Goal: Task Accomplishment & Management: Manage account settings

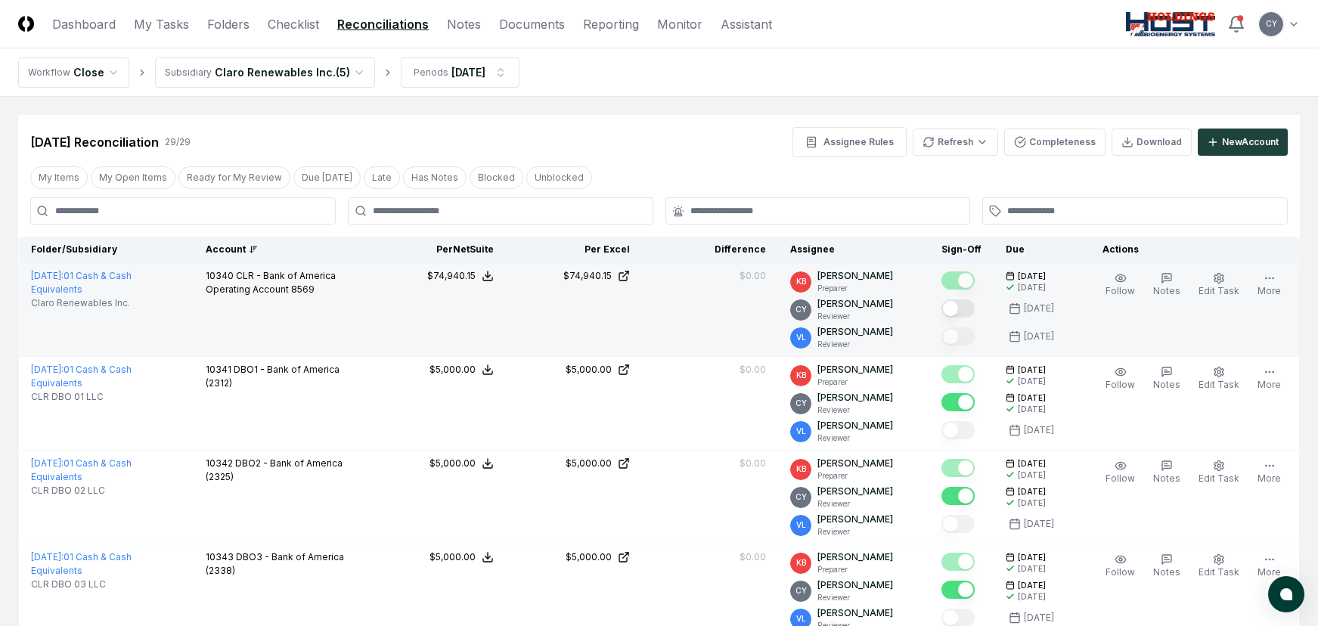
click at [970, 302] on button "Mark complete" at bounding box center [957, 308] width 33 height 18
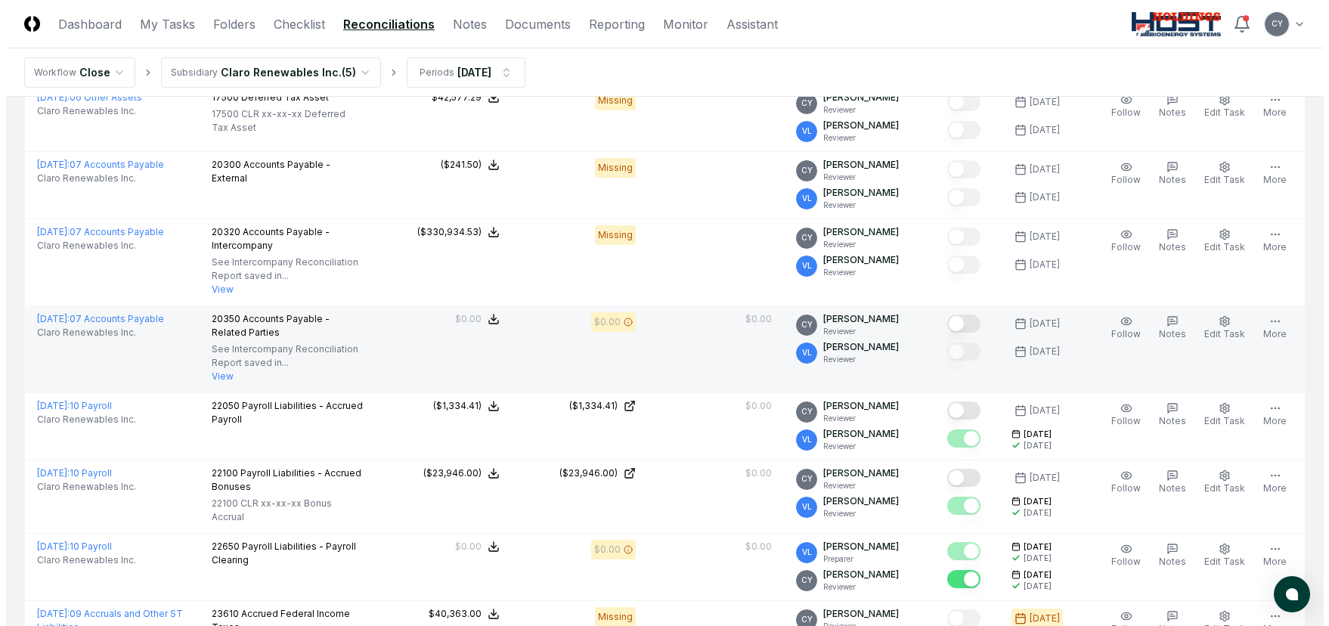
scroll to position [907, 0]
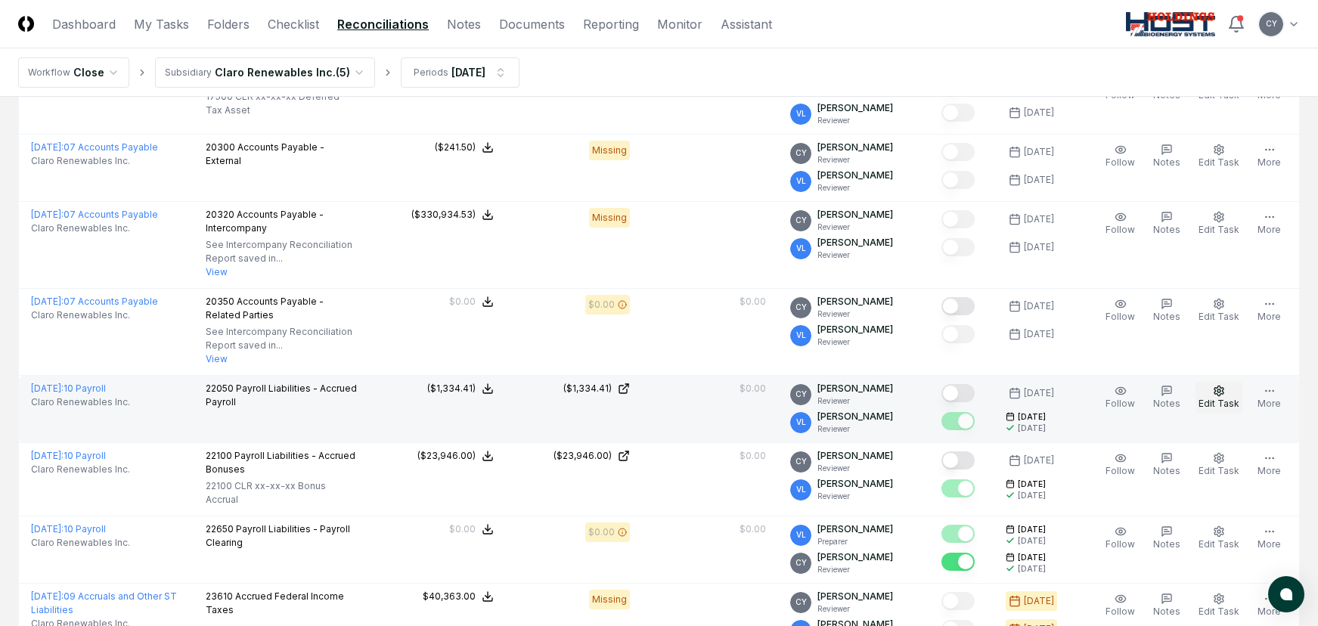
click at [1228, 396] on button "Edit Task" at bounding box center [1218, 398] width 47 height 32
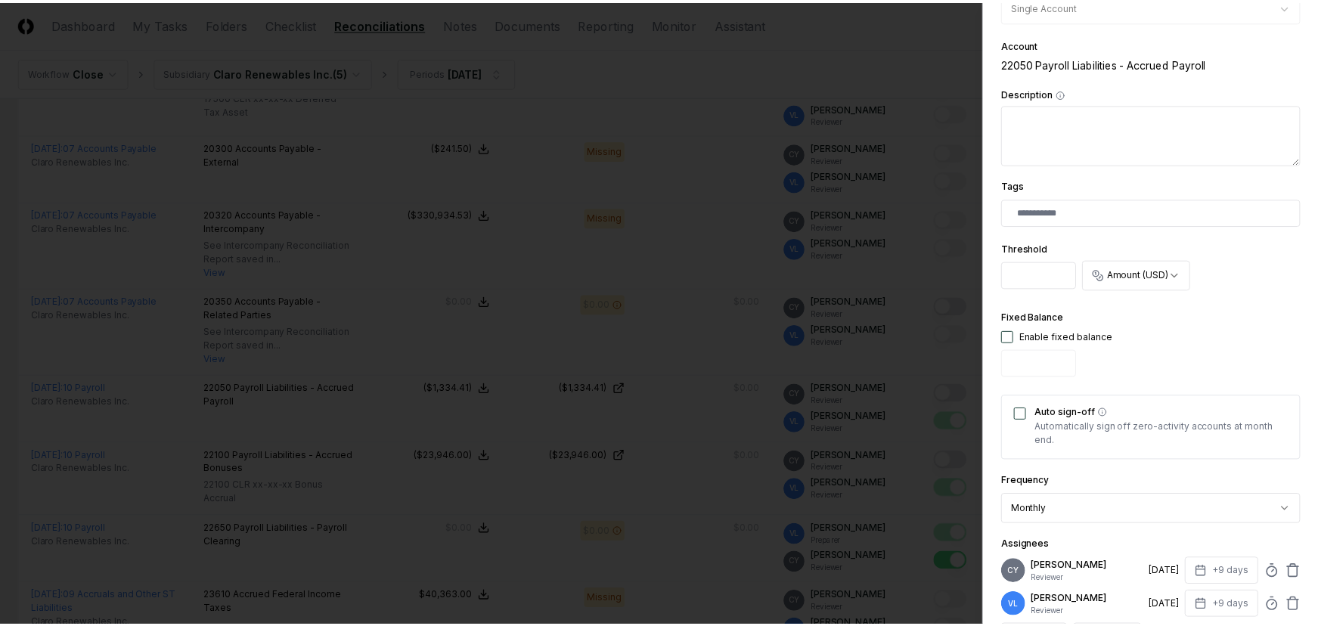
scroll to position [494, 0]
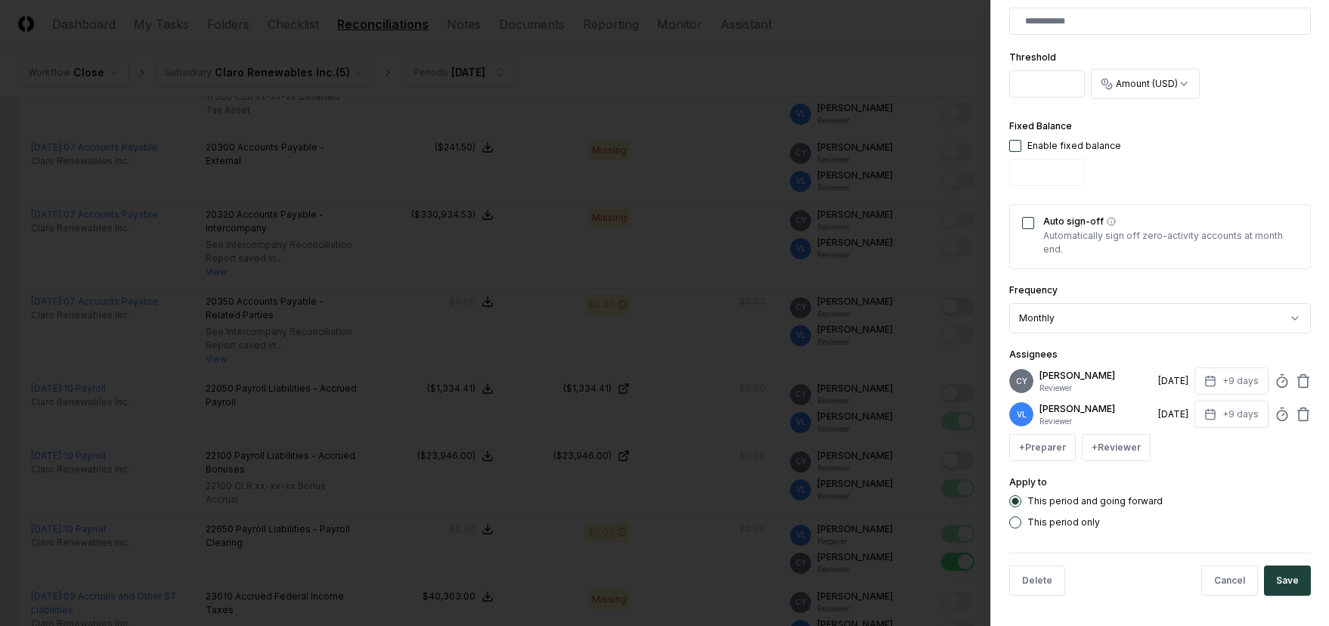
click at [1071, 407] on p "[PERSON_NAME]" at bounding box center [1096, 409] width 113 height 14
click at [1057, 410] on p "[PERSON_NAME]" at bounding box center [1096, 409] width 113 height 14
click at [1219, 577] on button "Cancel" at bounding box center [1229, 581] width 57 height 30
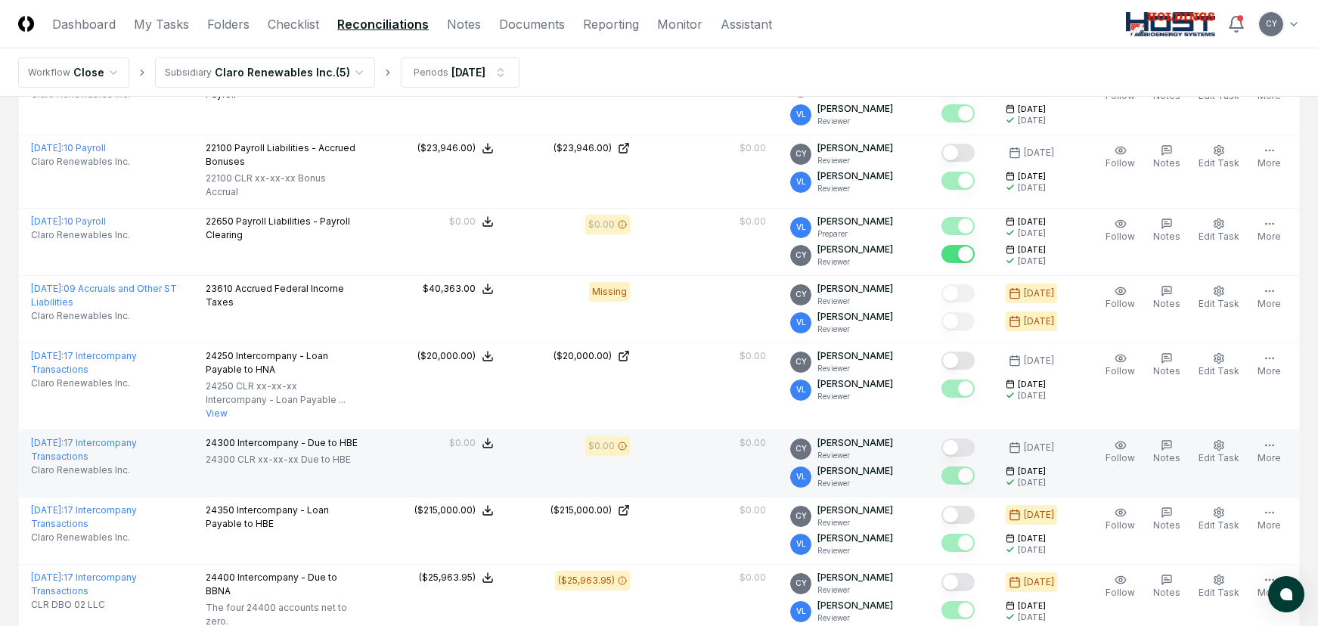
scroll to position [1210, 0]
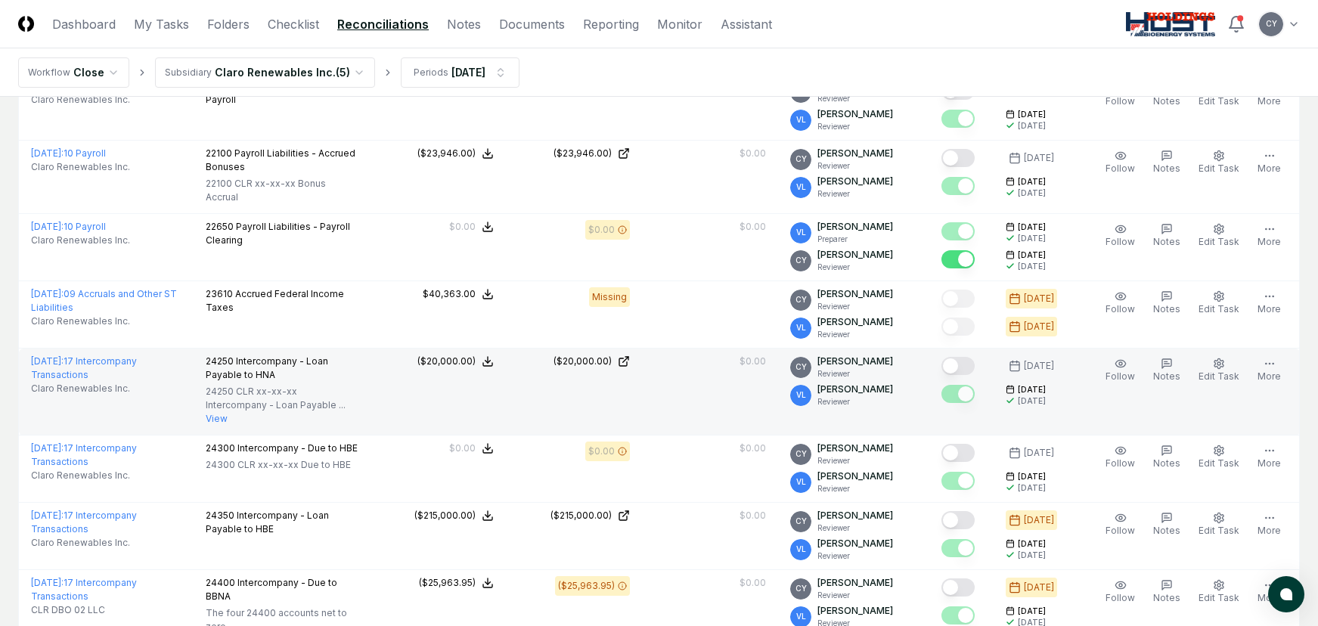
click at [975, 363] on button "Mark complete" at bounding box center [957, 366] width 33 height 18
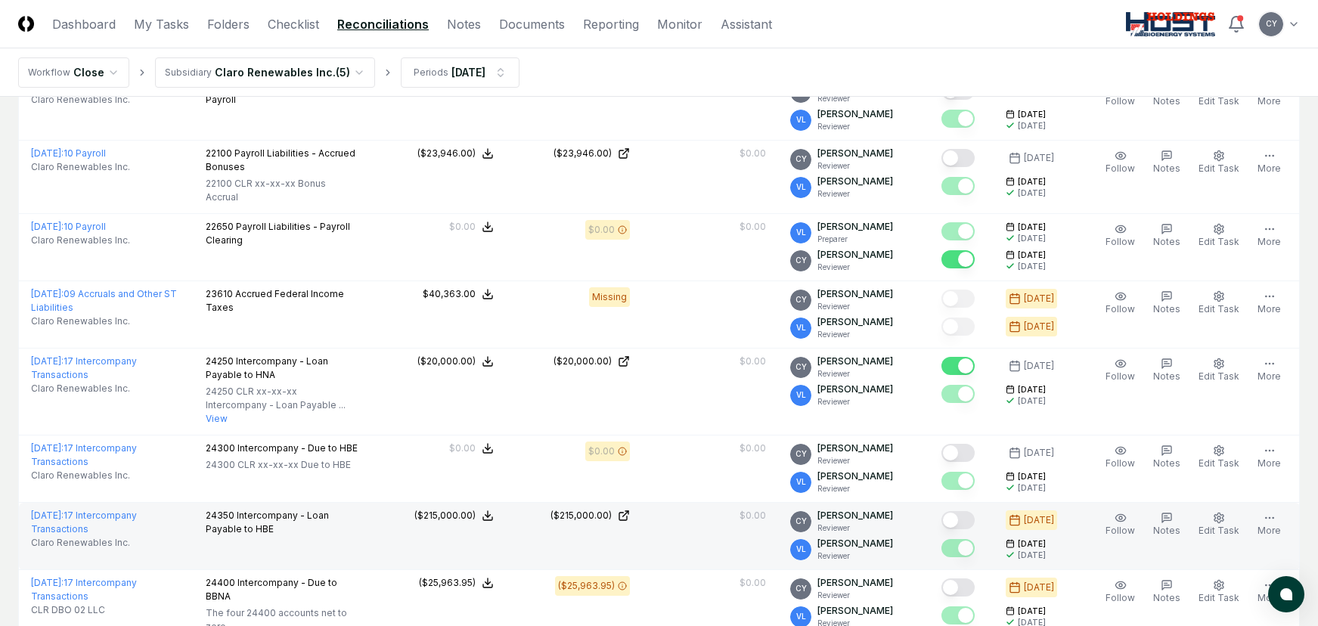
click at [971, 516] on button "Mark complete" at bounding box center [957, 520] width 33 height 18
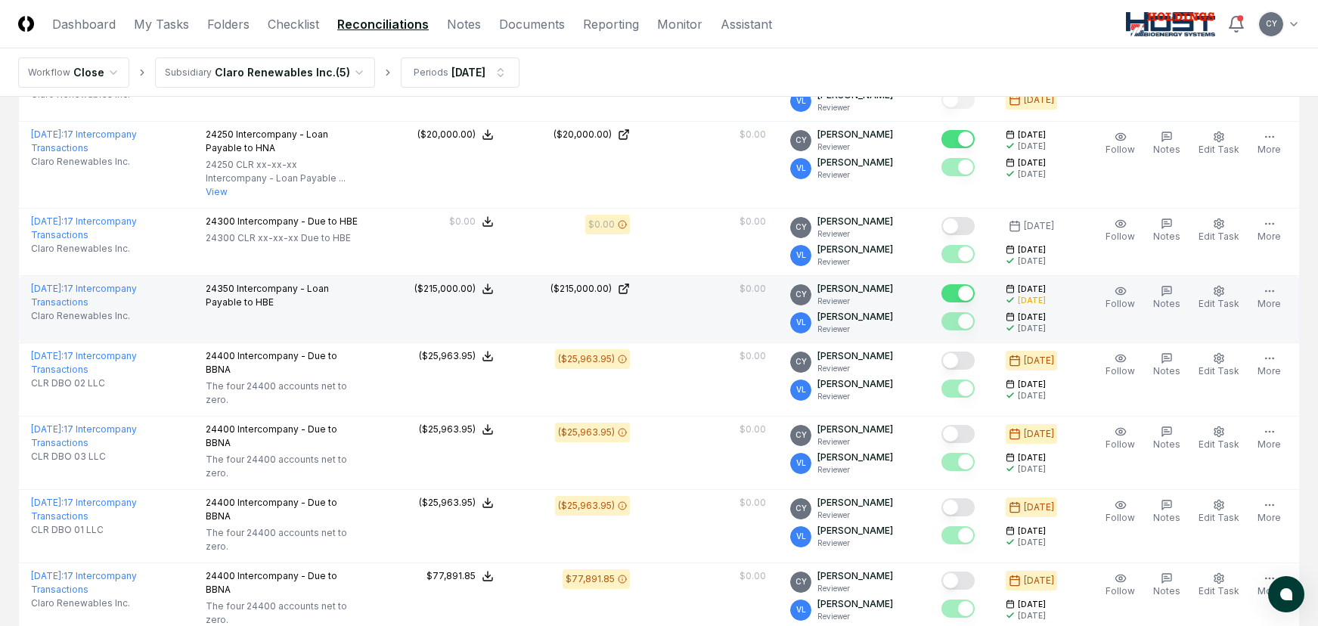
scroll to position [1512, 0]
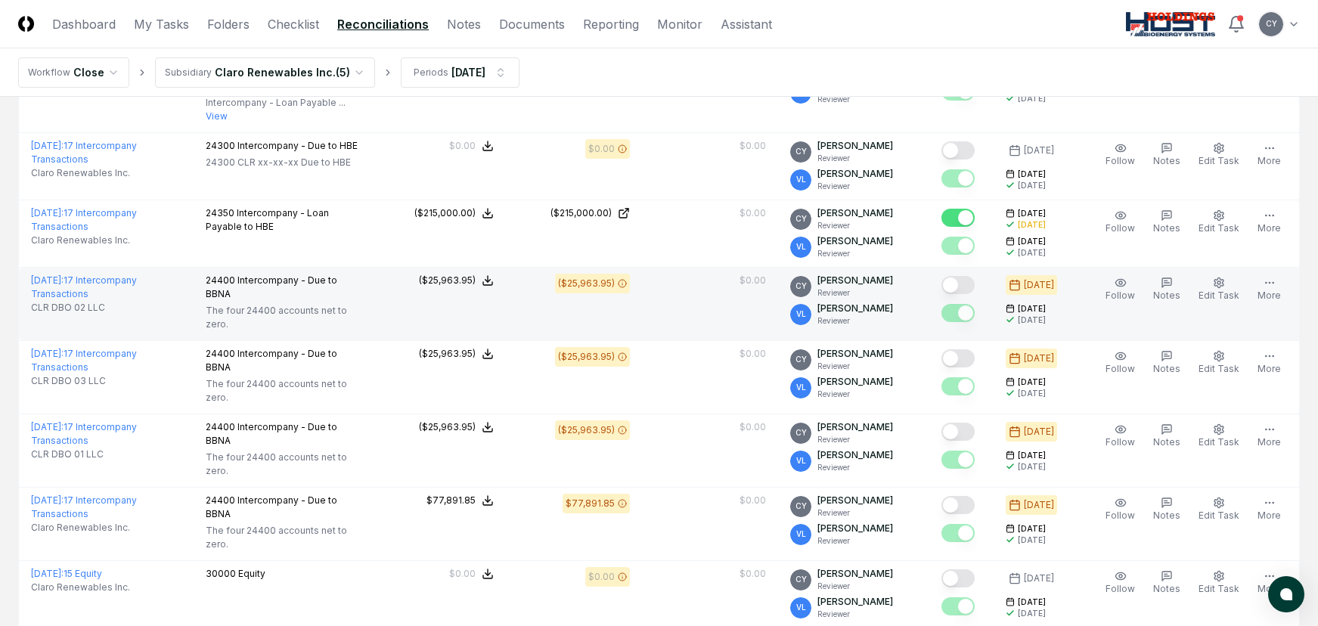
drag, startPoint x: 975, startPoint y: 284, endPoint x: 975, endPoint y: 329, distance: 44.6
click at [975, 284] on button "Mark complete" at bounding box center [957, 285] width 33 height 18
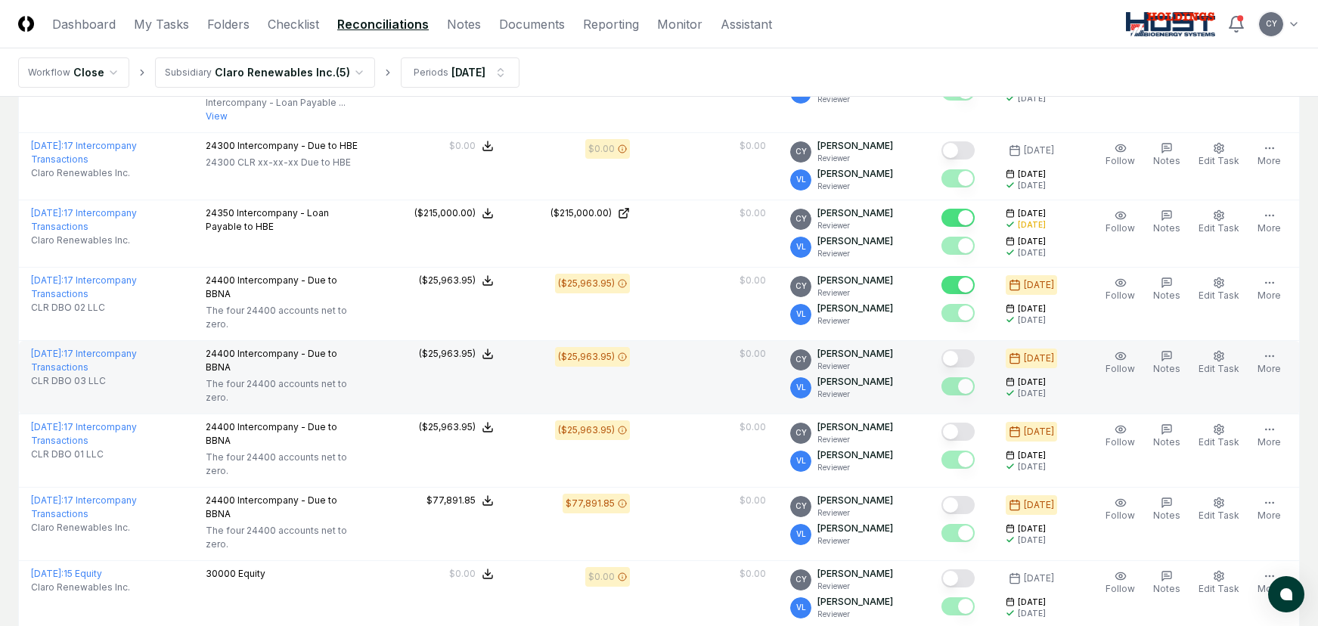
click at [973, 357] on button "Mark complete" at bounding box center [957, 358] width 33 height 18
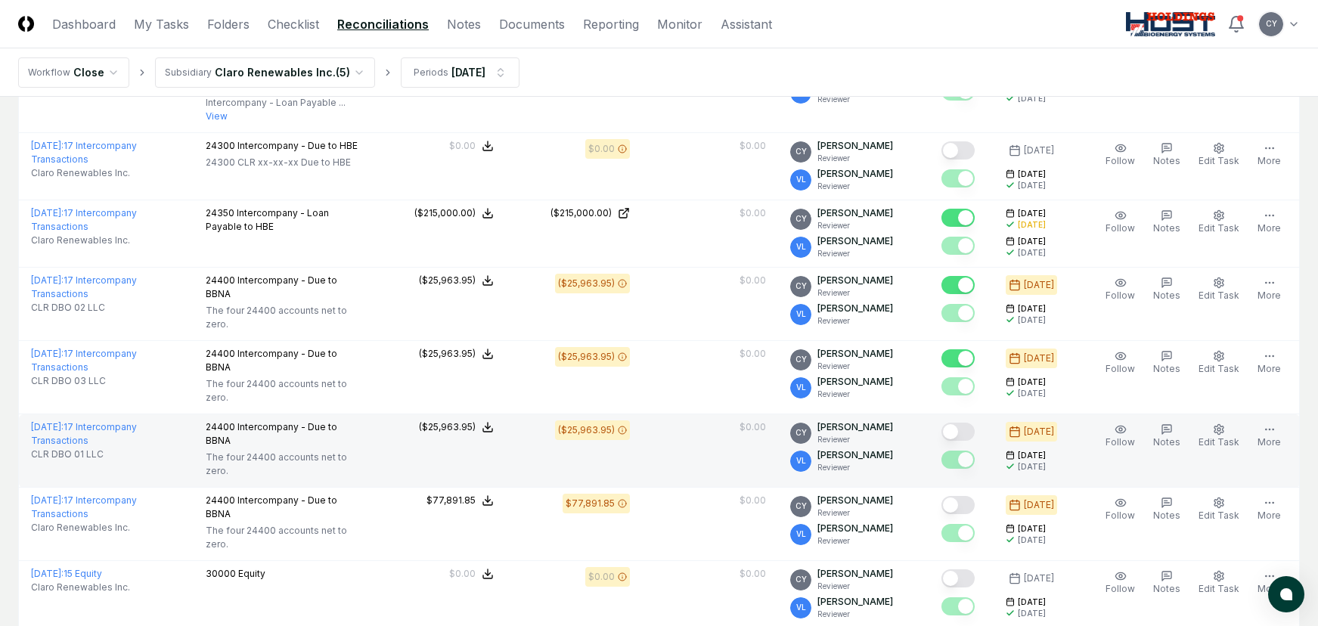
click at [968, 430] on button "Mark complete" at bounding box center [957, 432] width 33 height 18
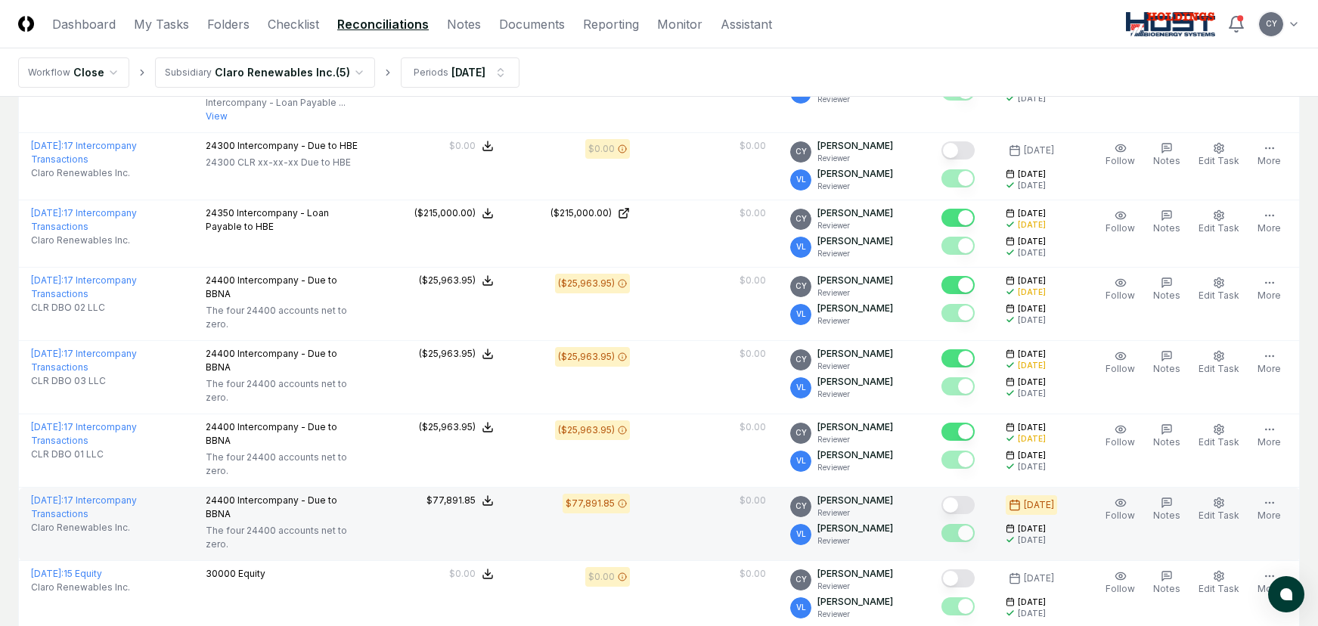
click at [971, 501] on button "Mark complete" at bounding box center [957, 505] width 33 height 18
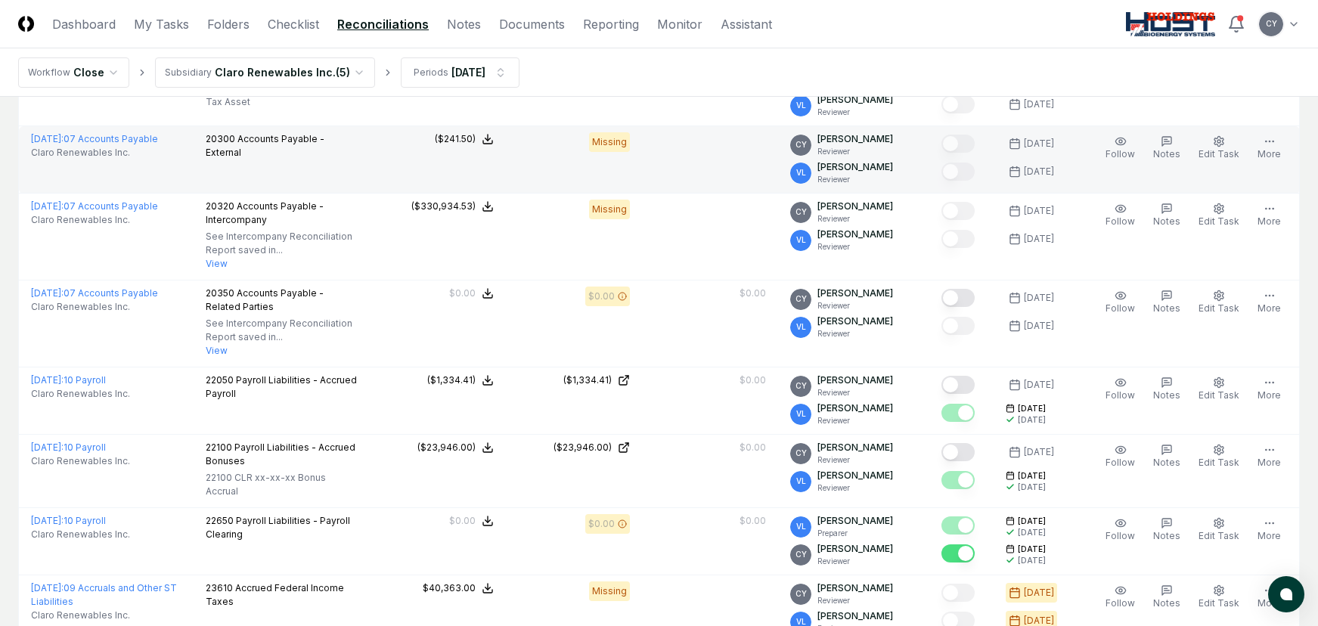
scroll to position [1058, 0]
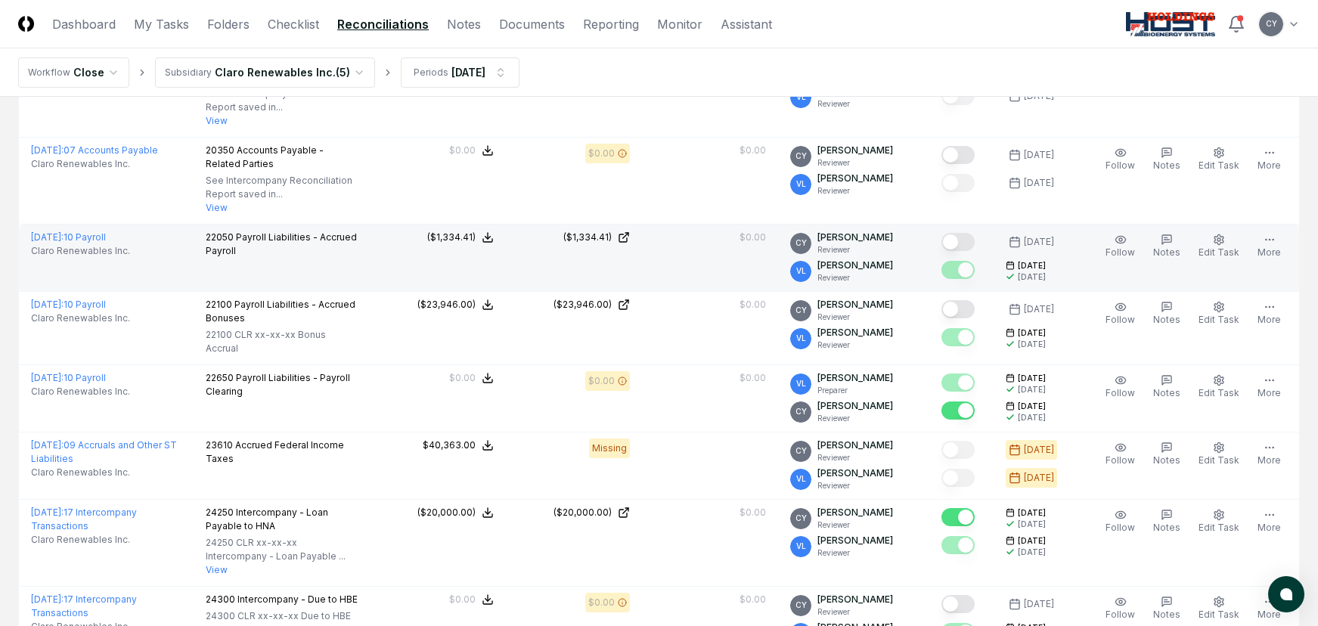
click at [975, 240] on button "Mark complete" at bounding box center [957, 242] width 33 height 18
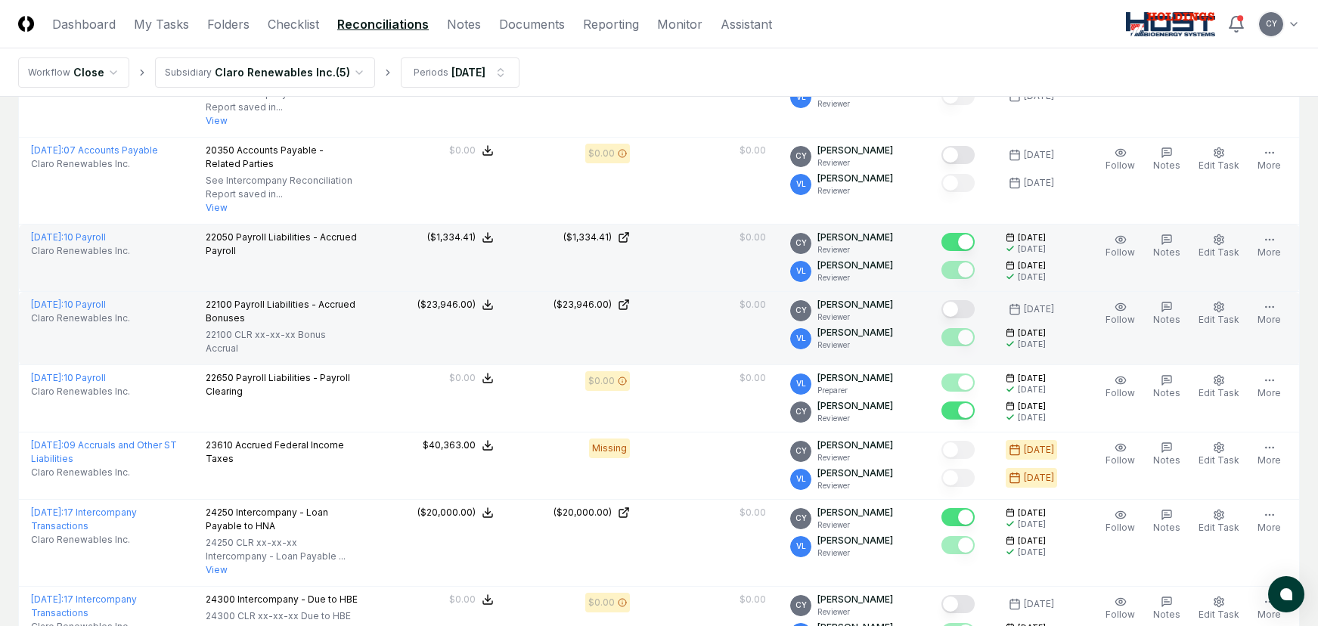
click at [972, 308] on button "Mark complete" at bounding box center [957, 309] width 33 height 18
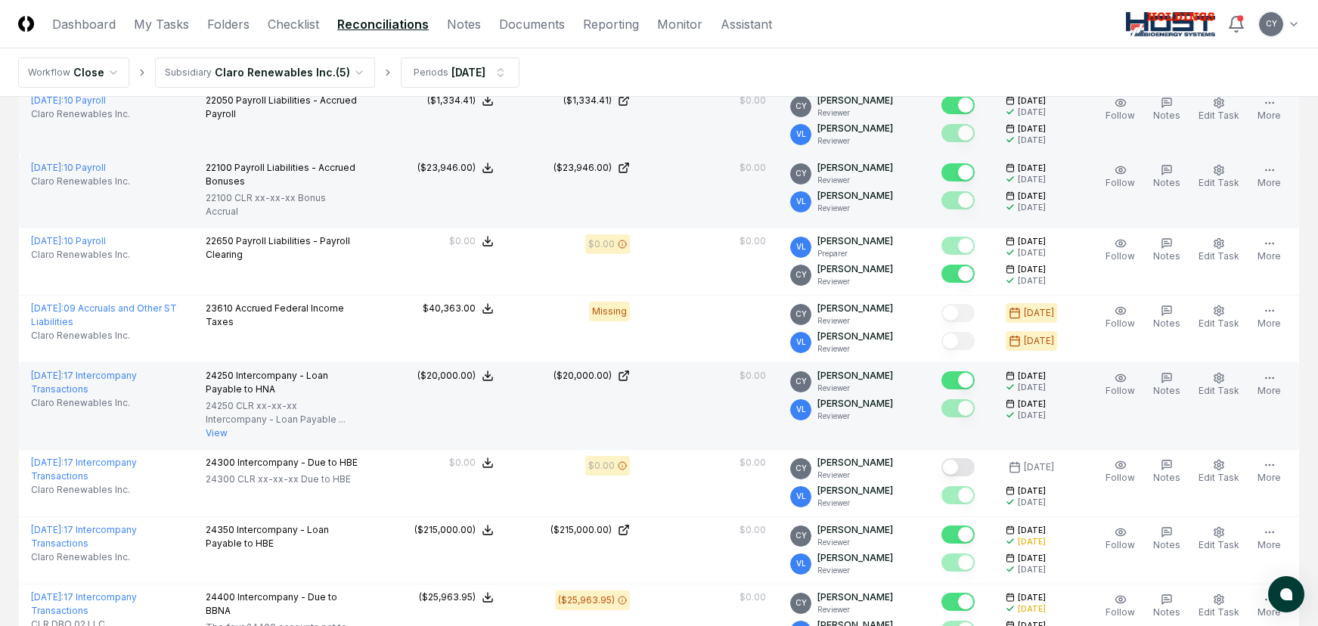
scroll to position [1210, 0]
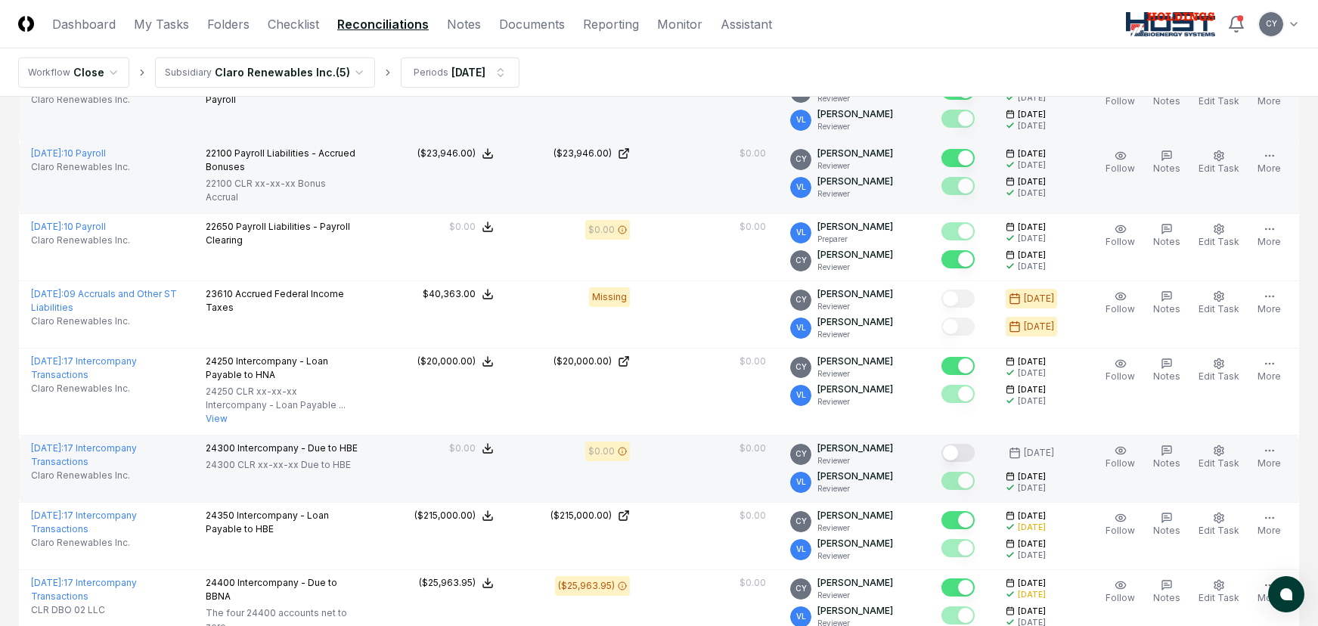
click at [975, 451] on button "Mark complete" at bounding box center [957, 453] width 33 height 18
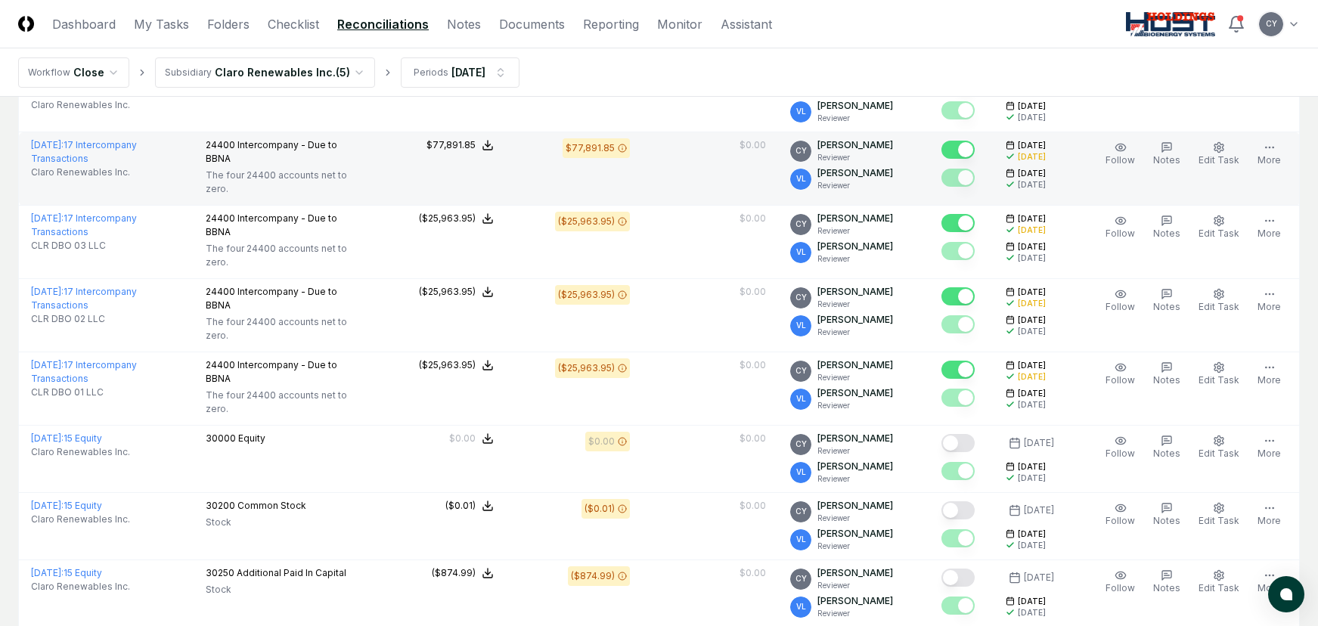
scroll to position [1663, 0]
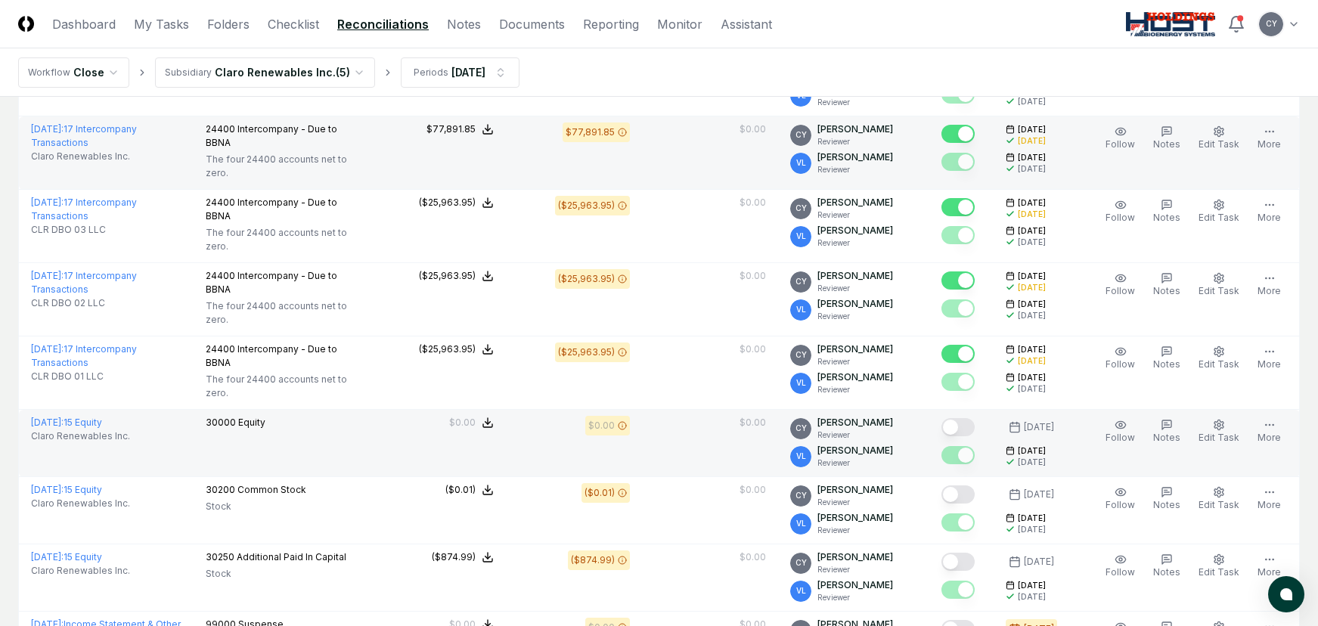
click at [969, 426] on button "Mark complete" at bounding box center [957, 427] width 33 height 18
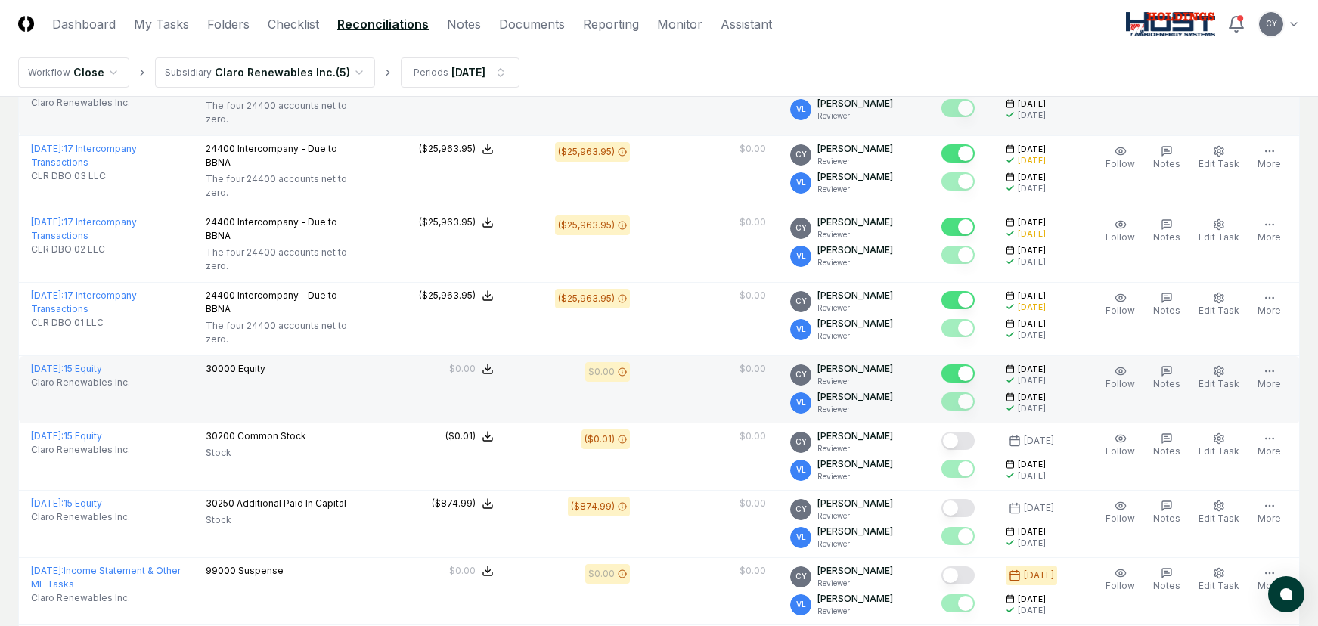
scroll to position [1815, 0]
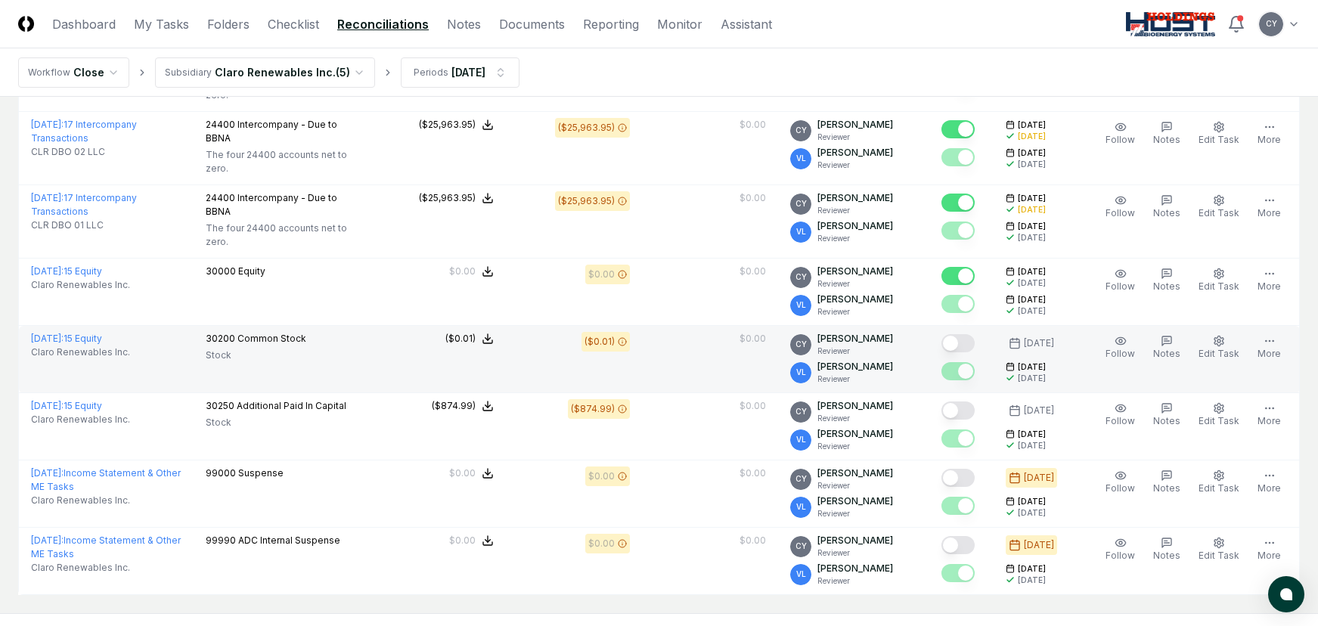
click at [973, 342] on button "Mark complete" at bounding box center [957, 343] width 33 height 18
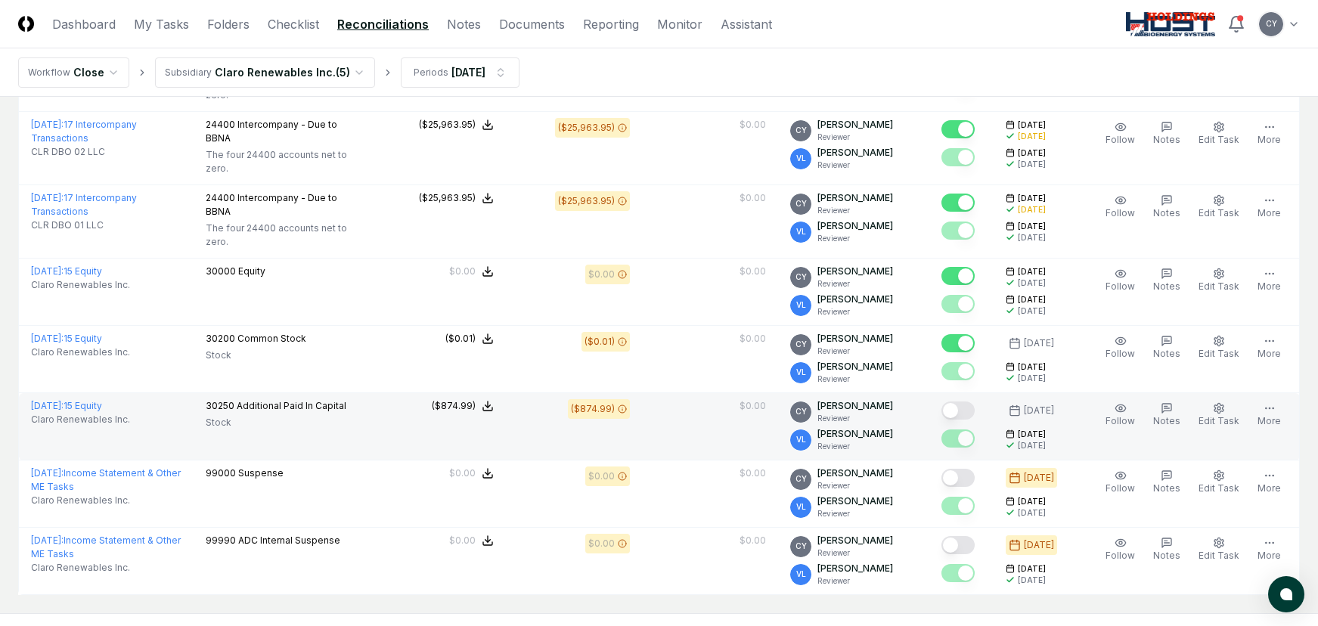
click at [974, 408] on button "Mark complete" at bounding box center [957, 410] width 33 height 18
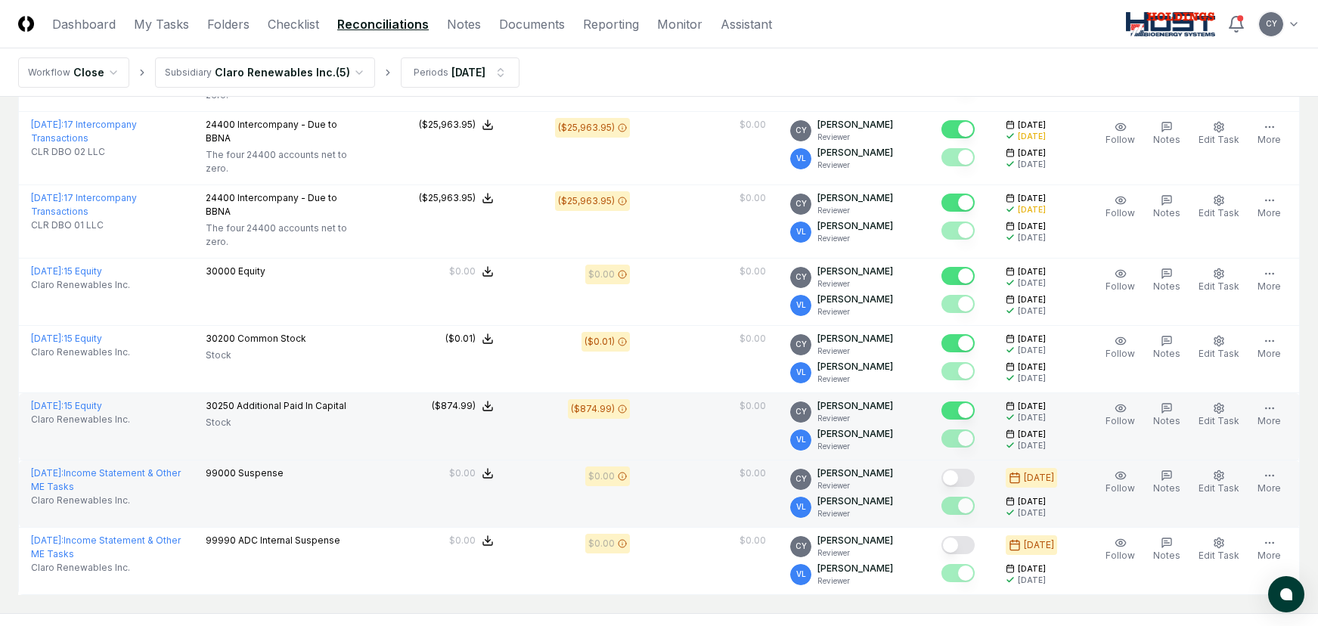
click at [975, 476] on button "Mark complete" at bounding box center [957, 478] width 33 height 18
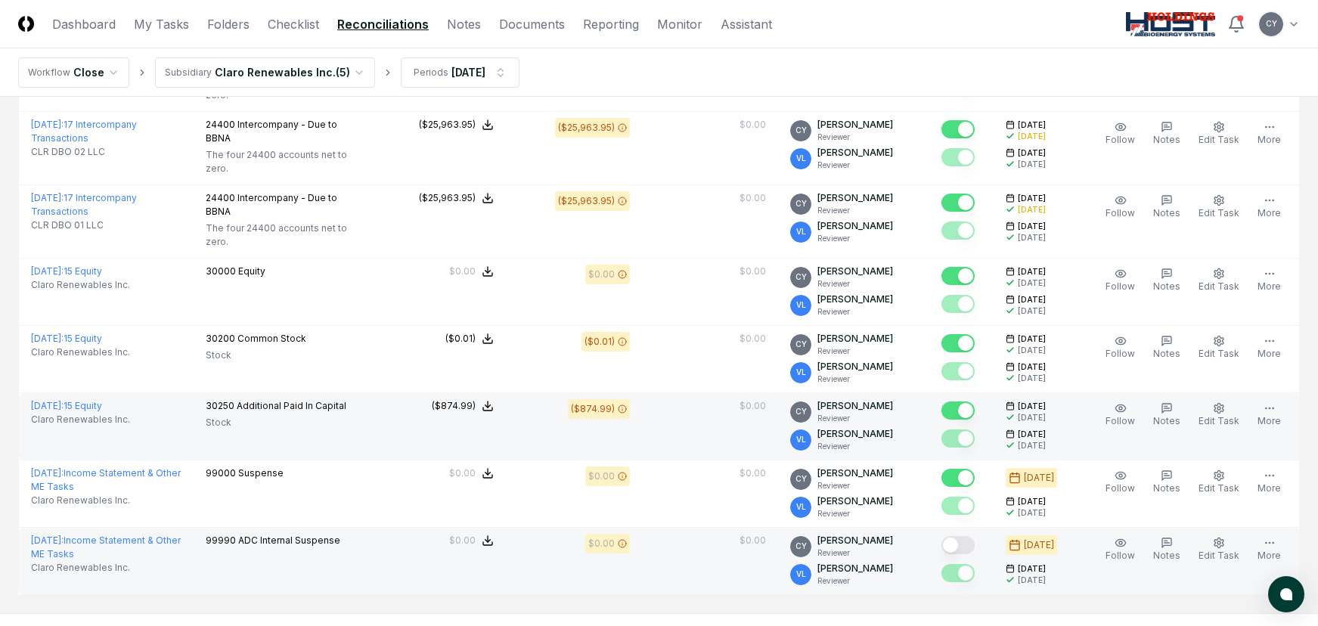
click at [972, 541] on button "Mark complete" at bounding box center [957, 545] width 33 height 18
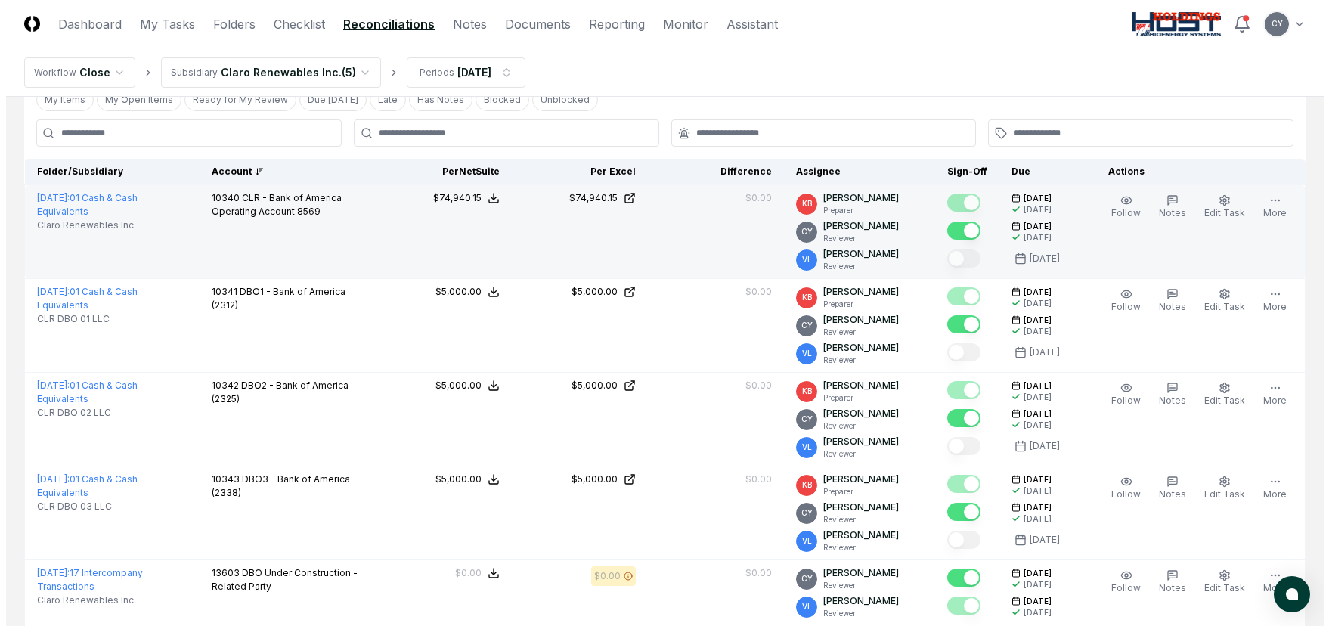
scroll to position [0, 0]
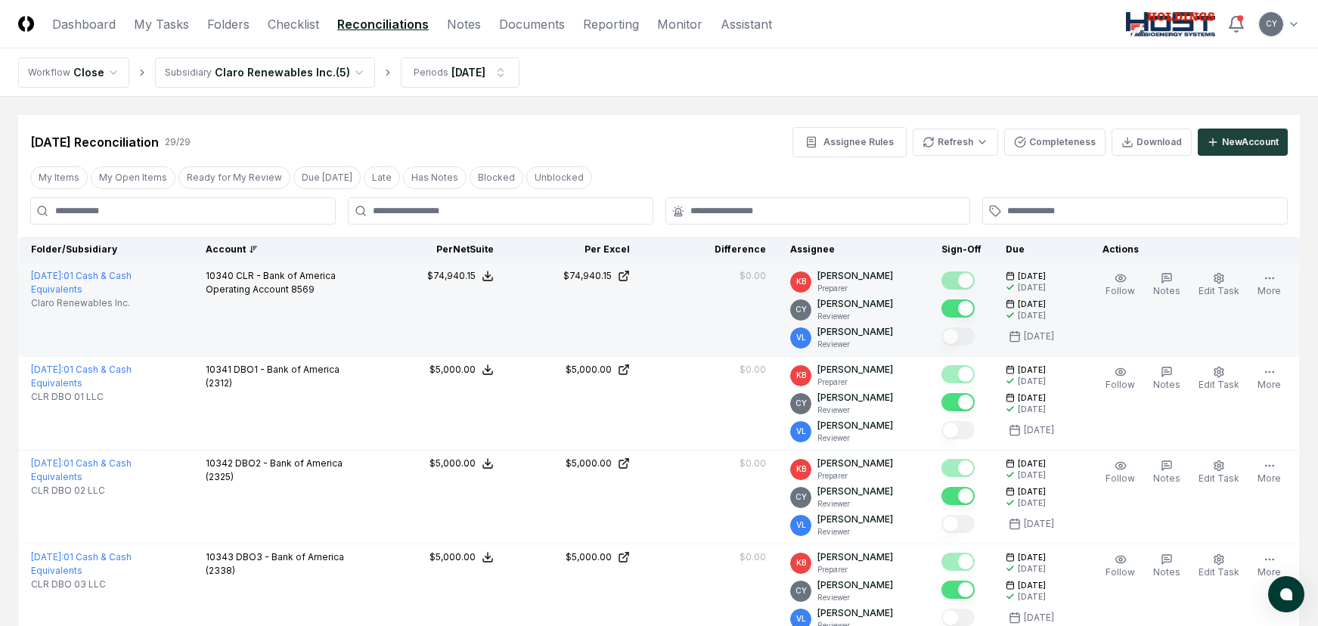
click at [681, 149] on div "[DATE] Reconciliation 29 / 29 Assignee Rules Refresh Completeness Download New …" at bounding box center [658, 142] width 1257 height 30
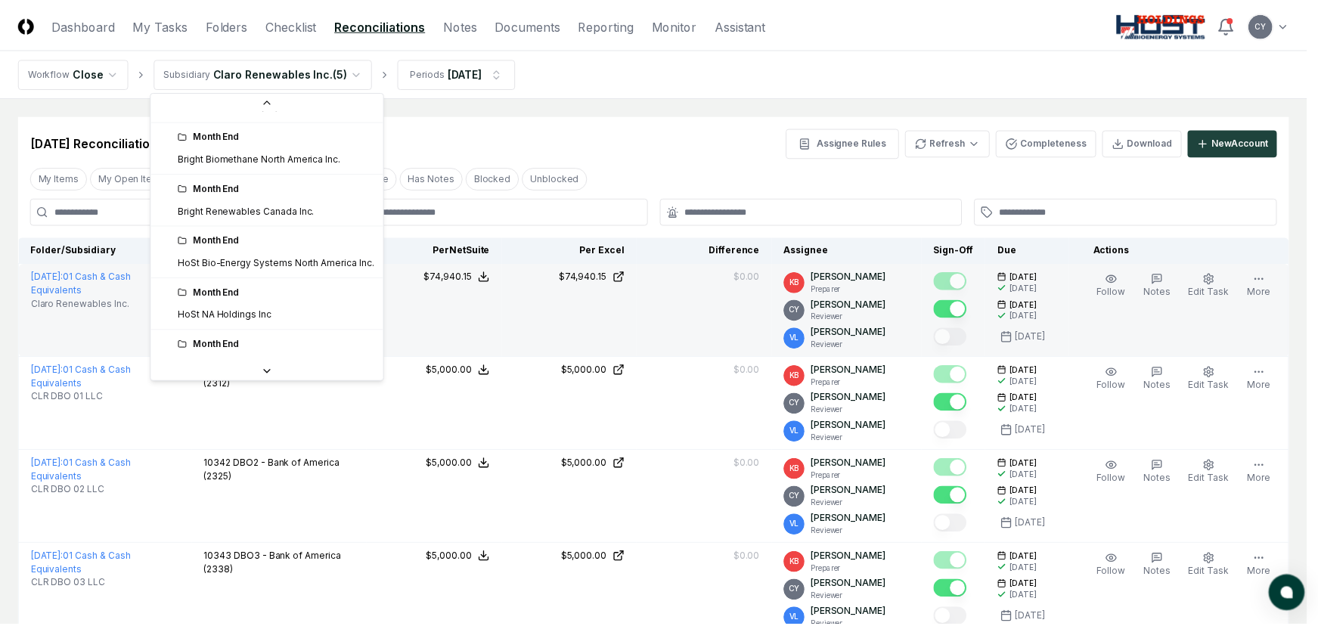
scroll to position [162, 0]
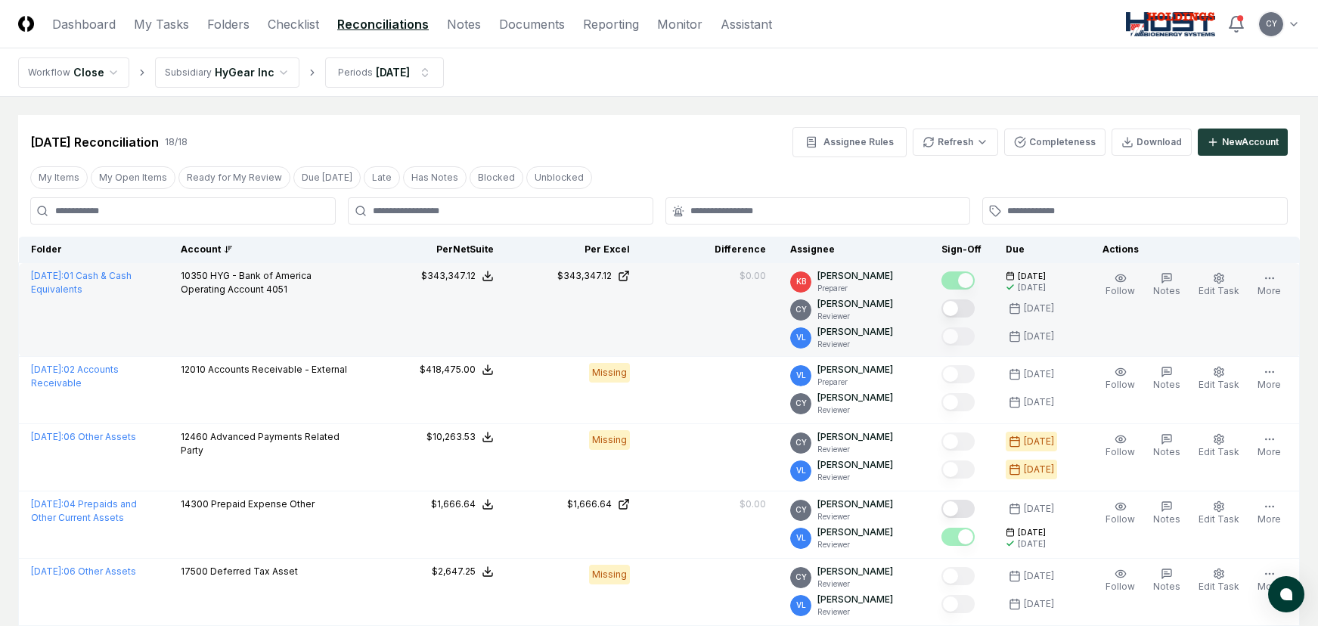
click at [975, 308] on button "Mark complete" at bounding box center [957, 308] width 33 height 18
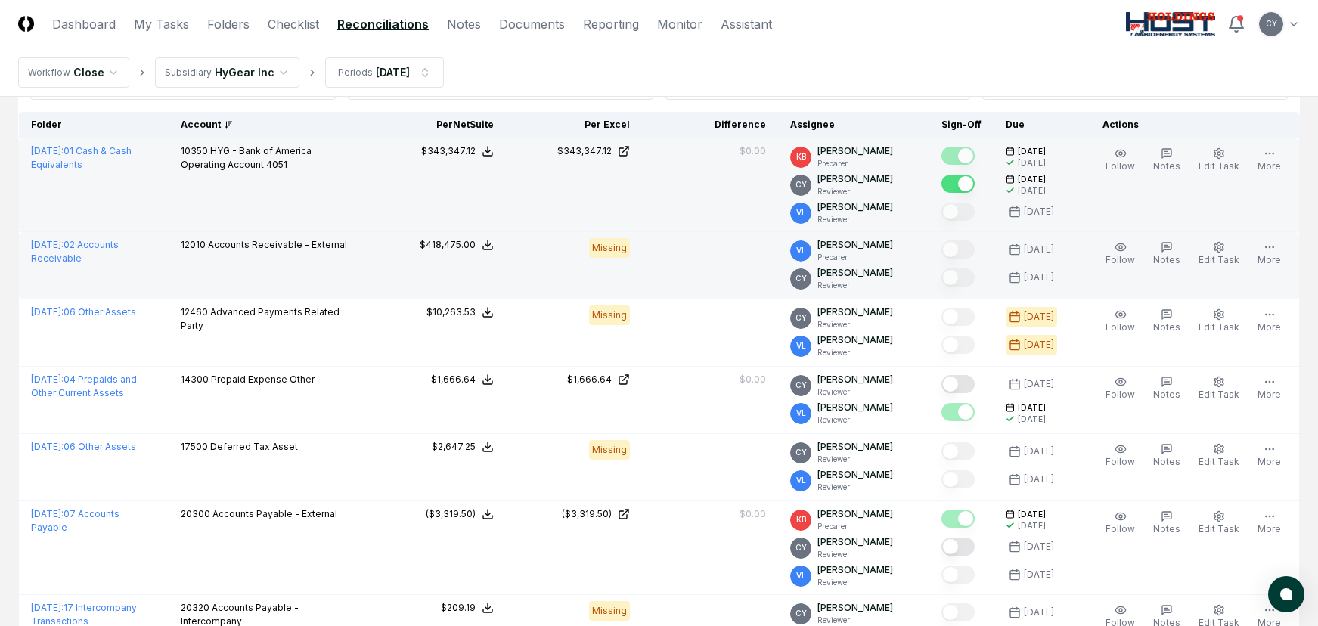
scroll to position [151, 0]
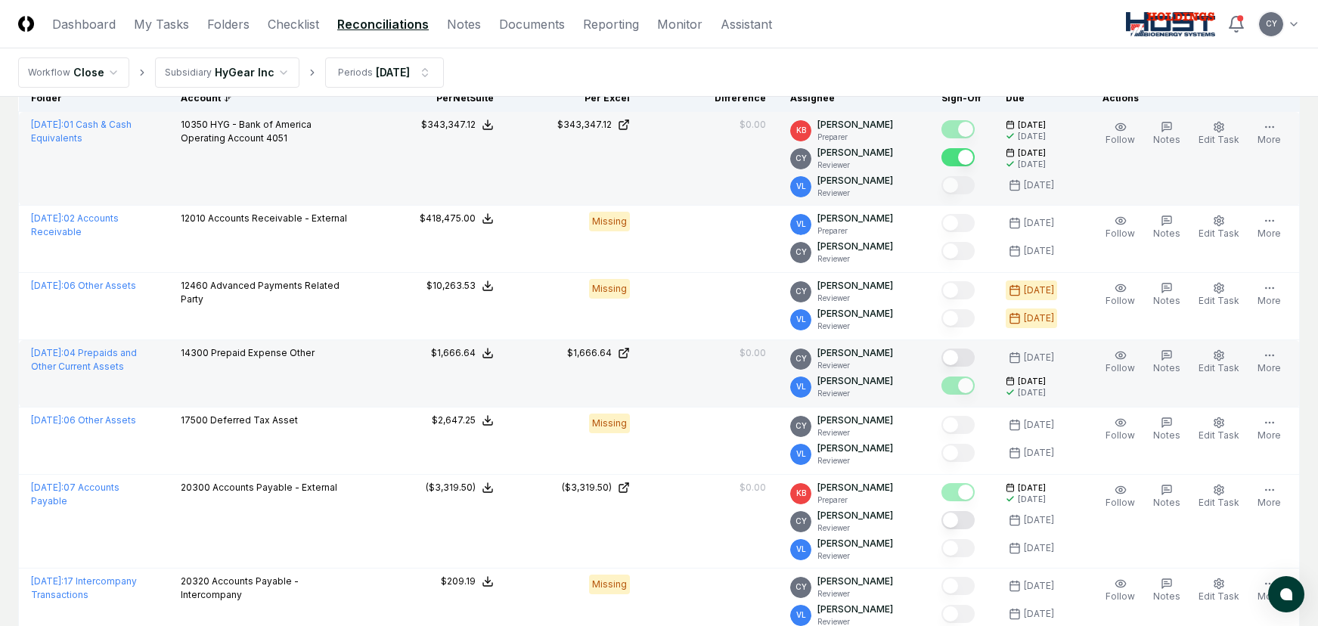
click at [975, 358] on button "Mark complete" at bounding box center [957, 358] width 33 height 18
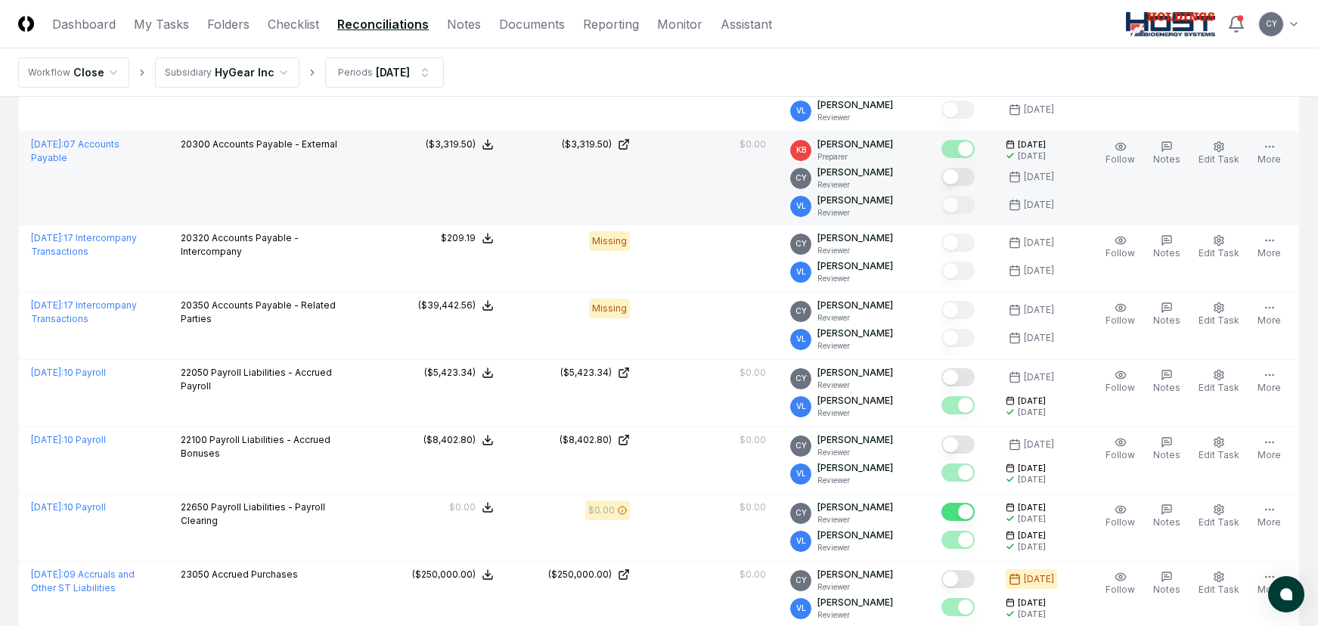
scroll to position [529, 0]
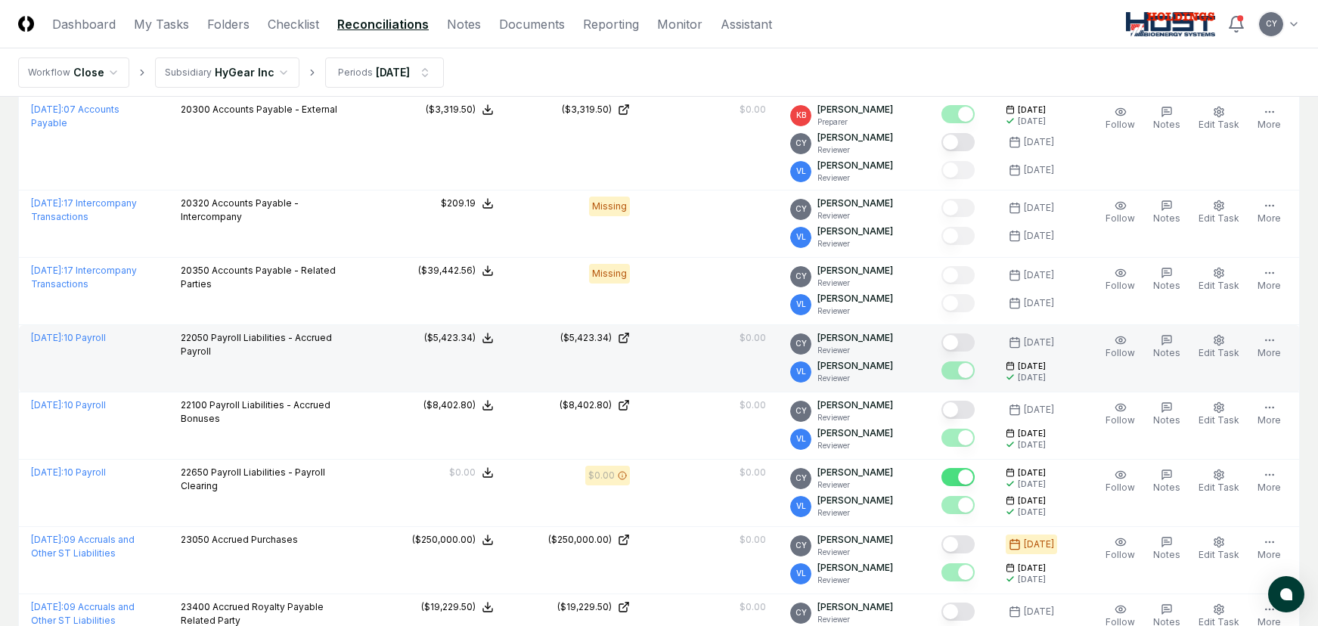
click at [975, 344] on button "Mark complete" at bounding box center [957, 342] width 33 height 18
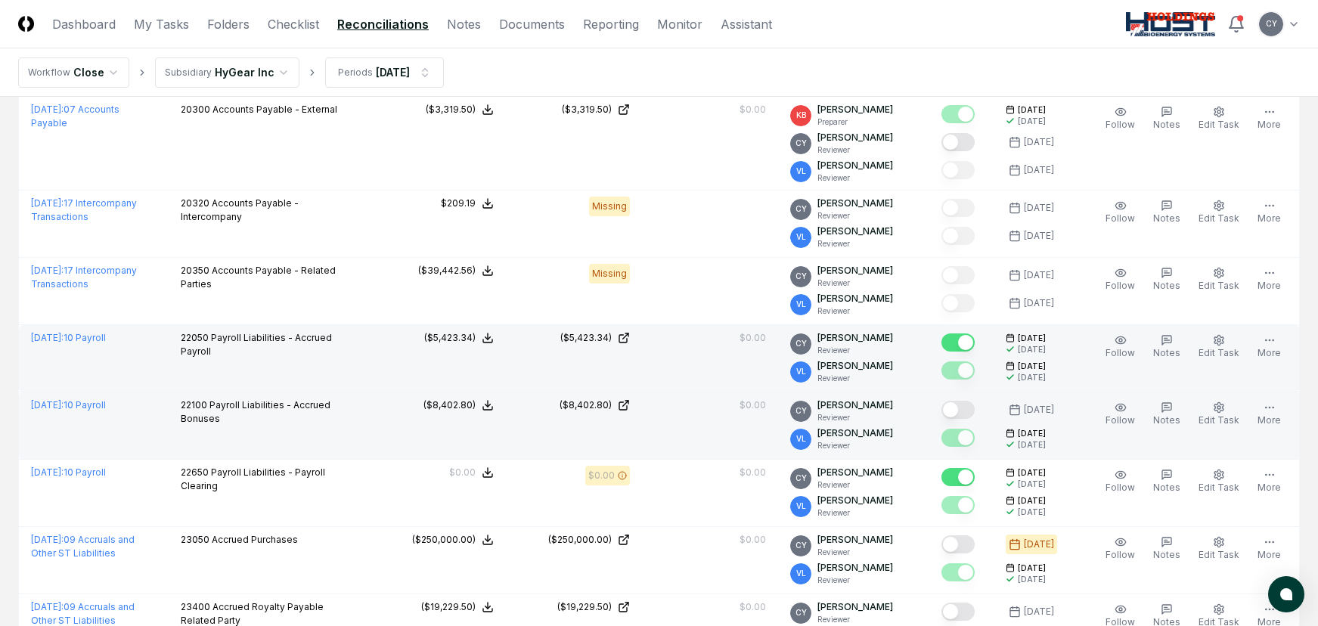
click at [971, 409] on button "Mark complete" at bounding box center [957, 410] width 33 height 18
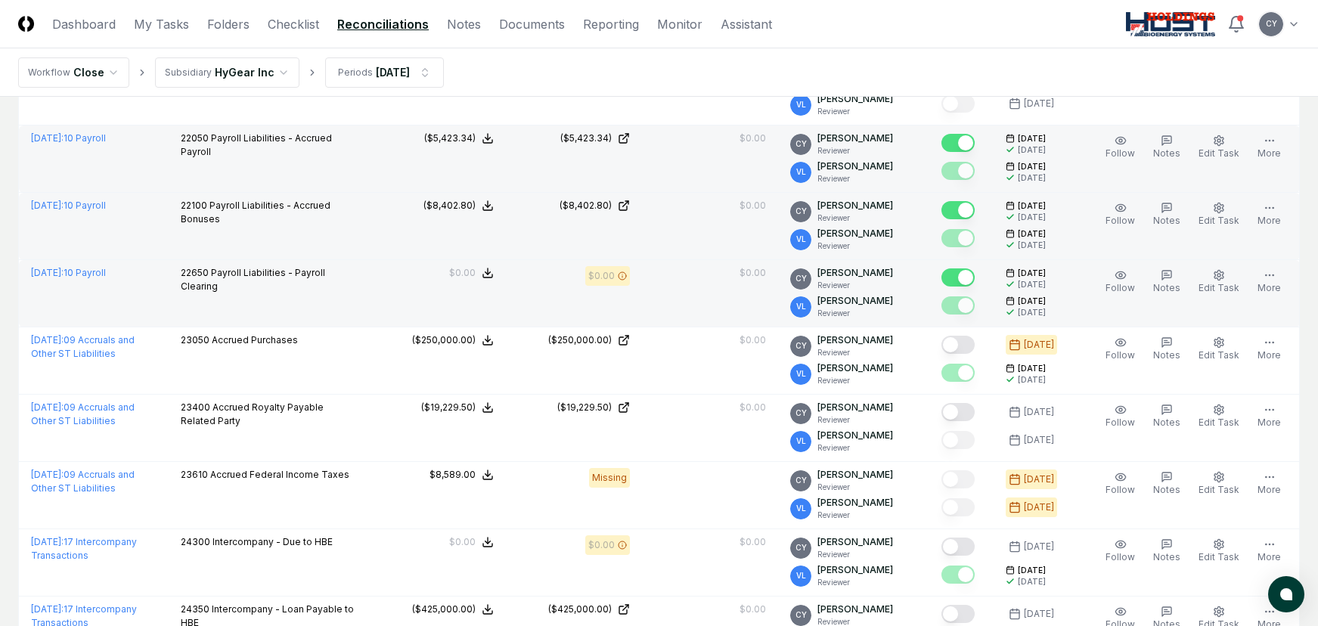
scroll to position [756, 0]
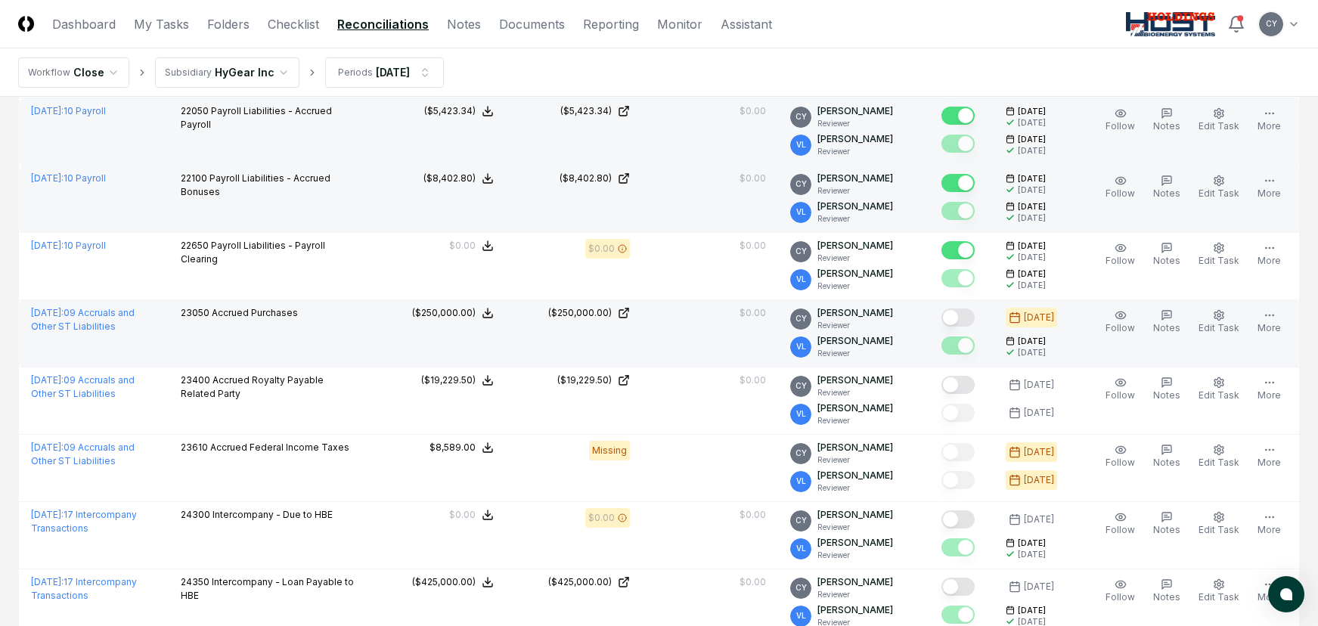
click at [975, 312] on button "Mark complete" at bounding box center [957, 317] width 33 height 18
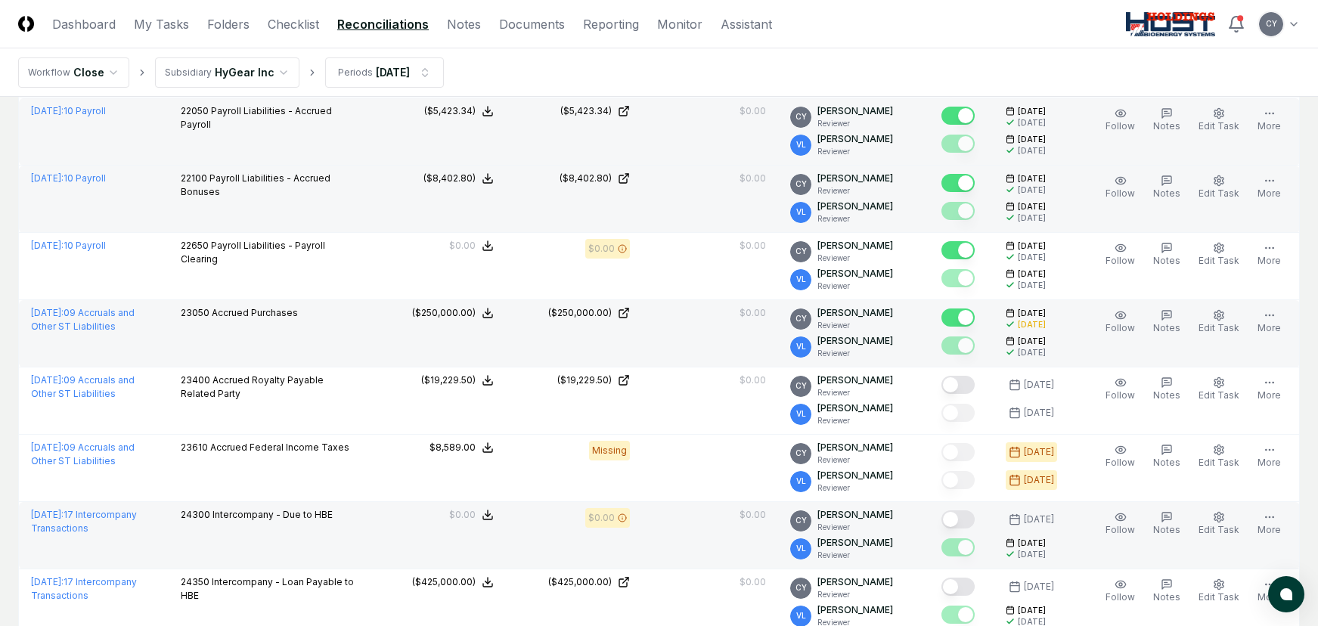
click at [975, 516] on button "Mark complete" at bounding box center [957, 519] width 33 height 18
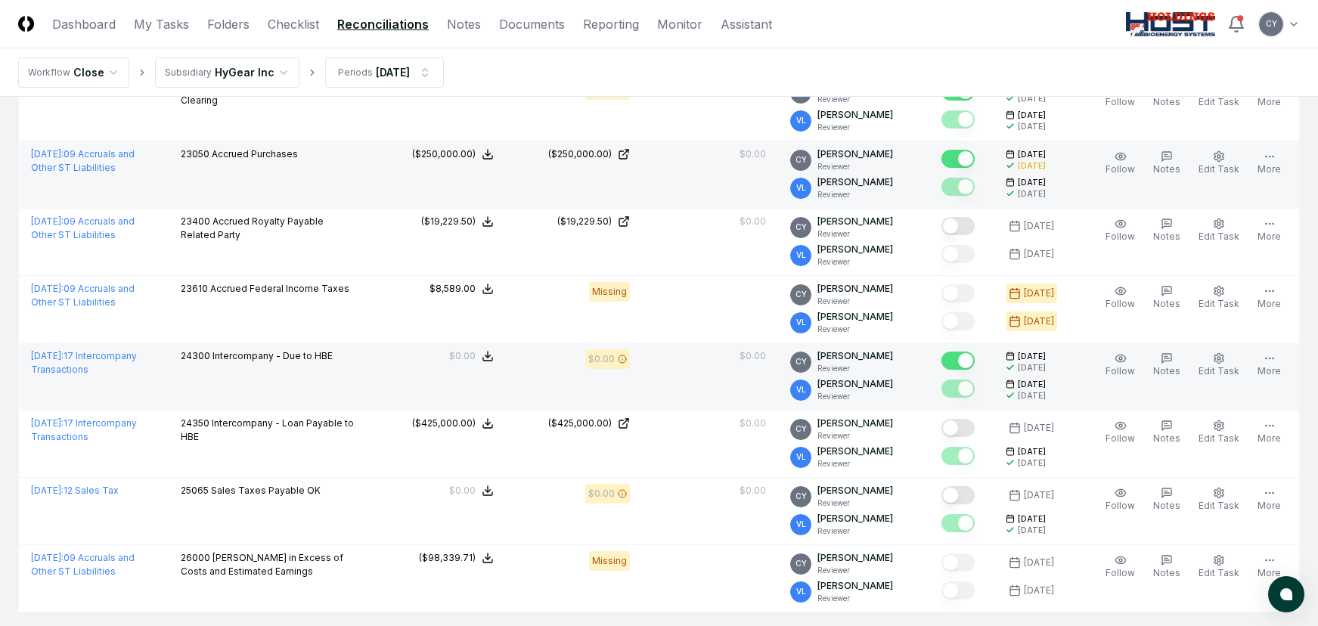
scroll to position [983, 0]
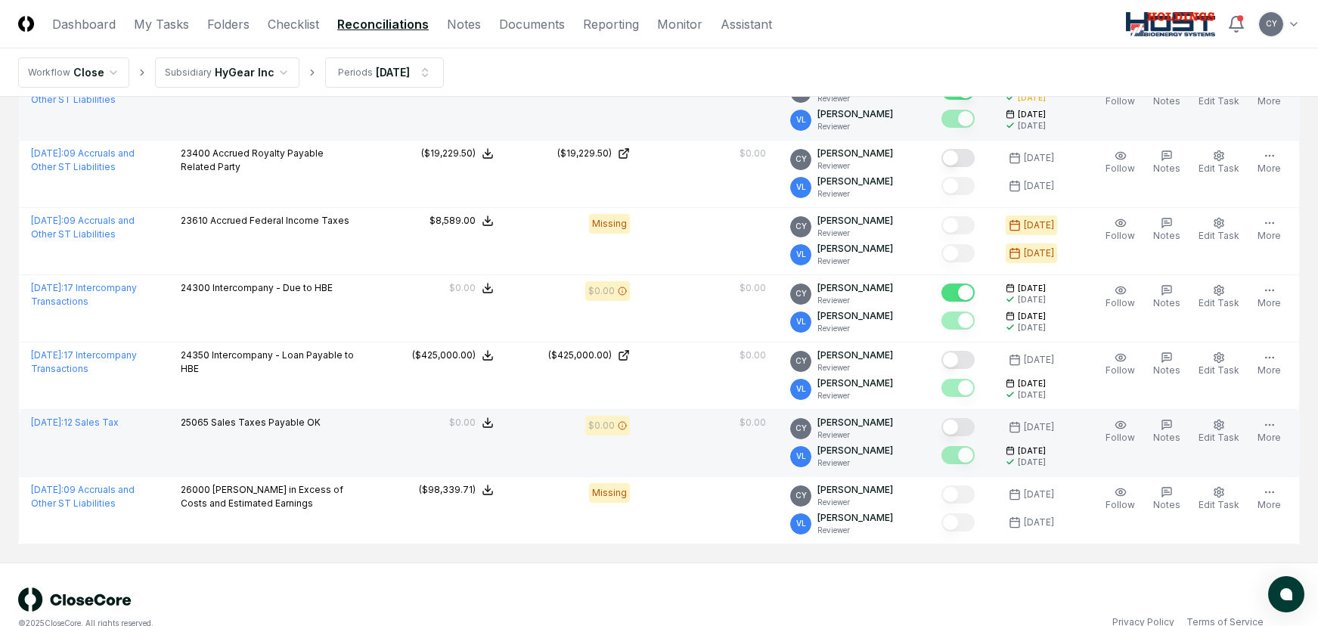
drag, startPoint x: 976, startPoint y: 420, endPoint x: 947, endPoint y: 427, distance: 30.3
click at [975, 420] on button "Mark complete" at bounding box center [957, 427] width 33 height 18
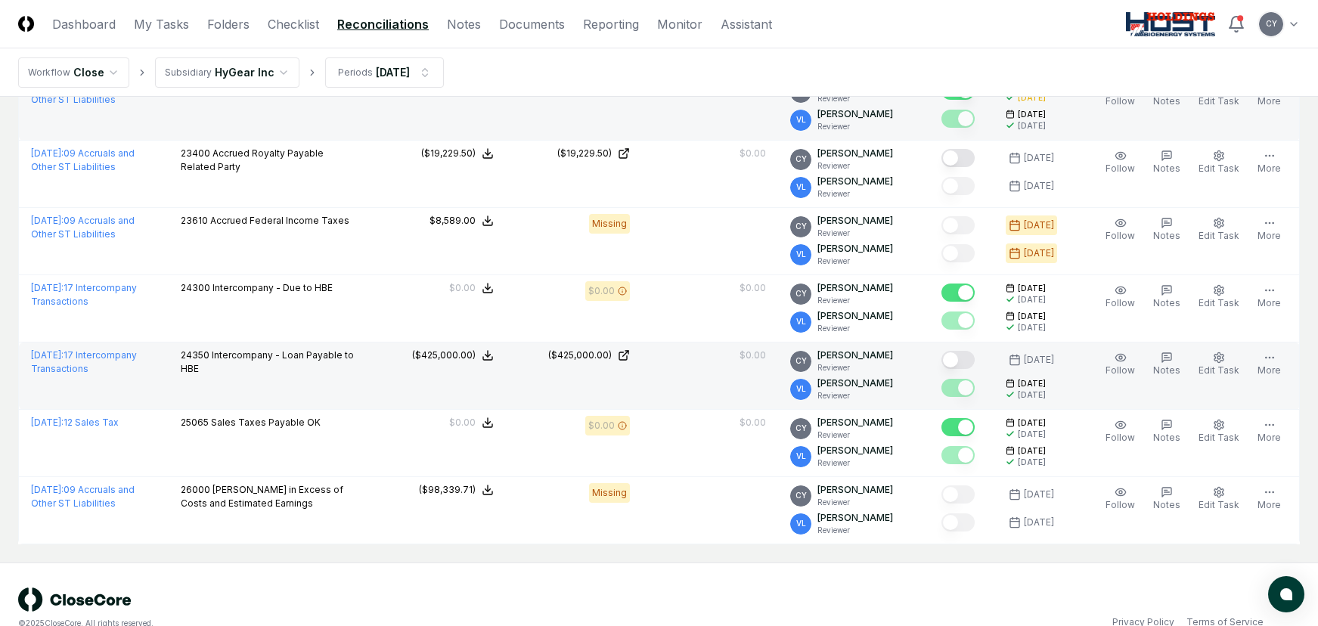
click at [968, 358] on button "Mark complete" at bounding box center [957, 360] width 33 height 18
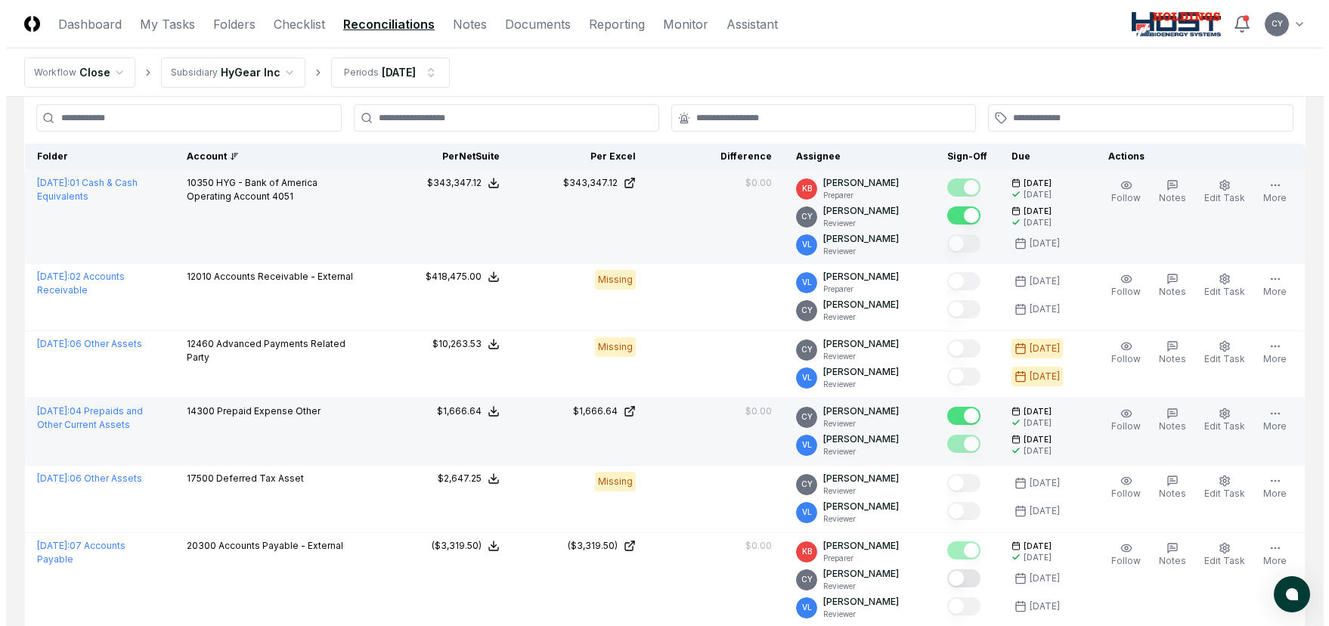
scroll to position [0, 0]
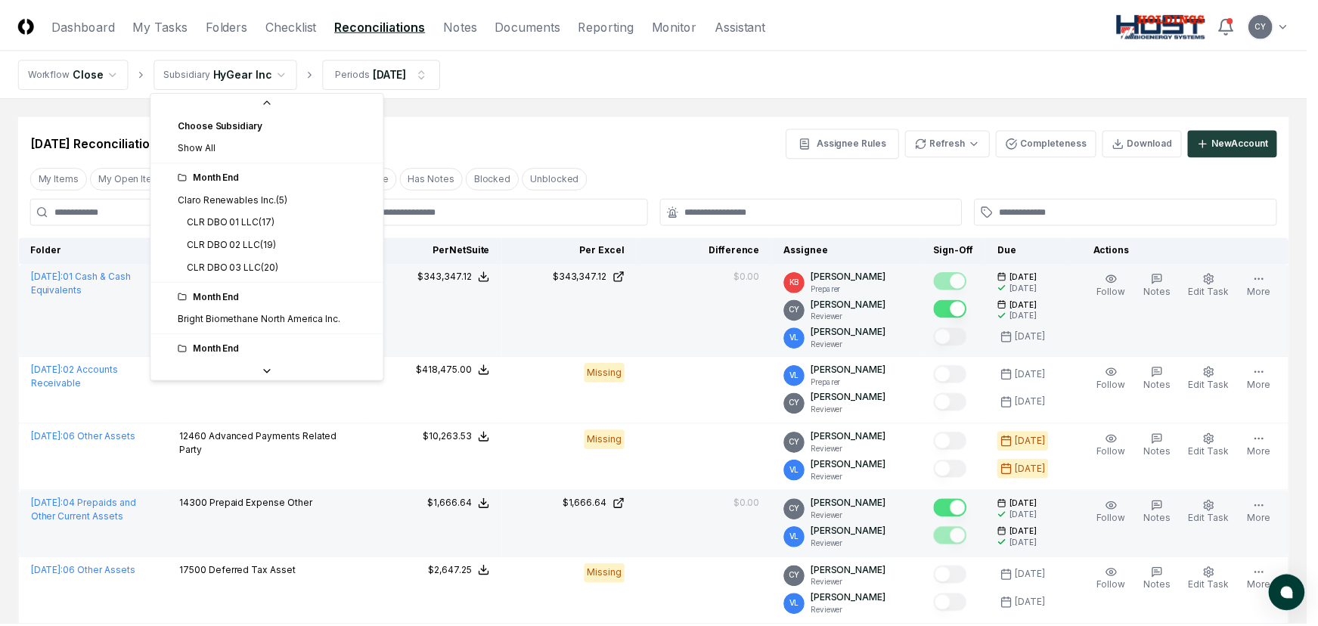
scroll to position [76, 0]
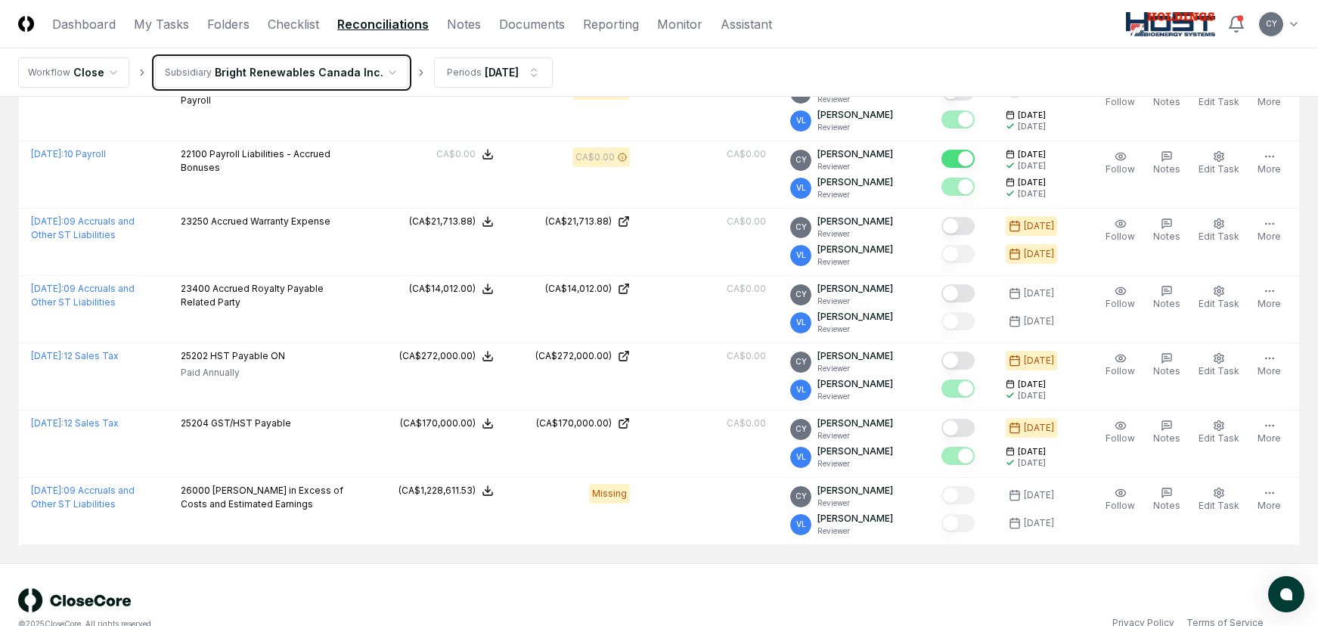
scroll to position [741, 0]
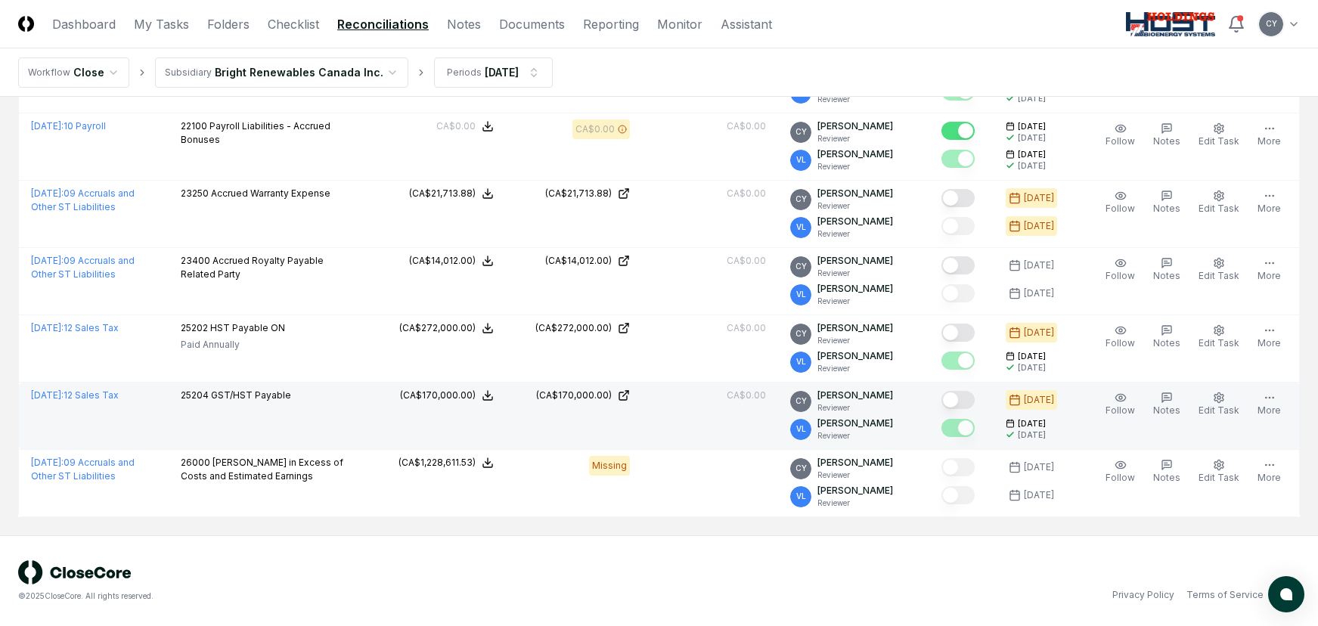
click at [968, 394] on button "Mark complete" at bounding box center [957, 400] width 33 height 18
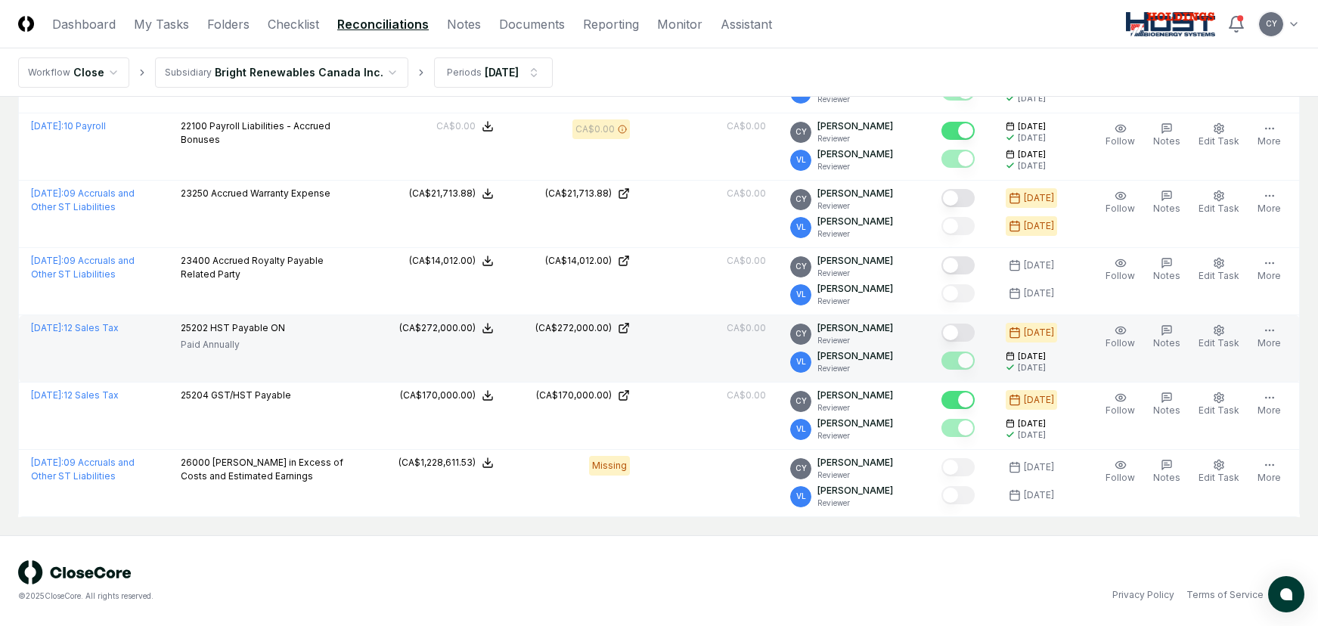
click at [975, 335] on button "Mark complete" at bounding box center [957, 333] width 33 height 18
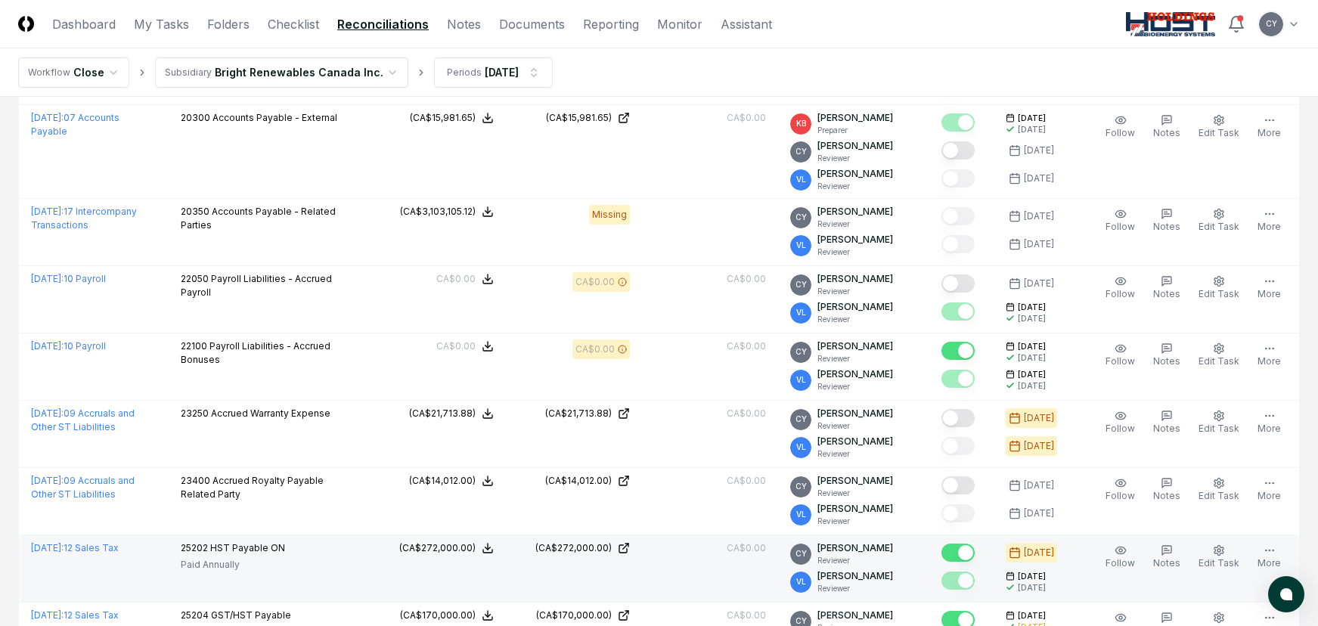
scroll to position [514, 0]
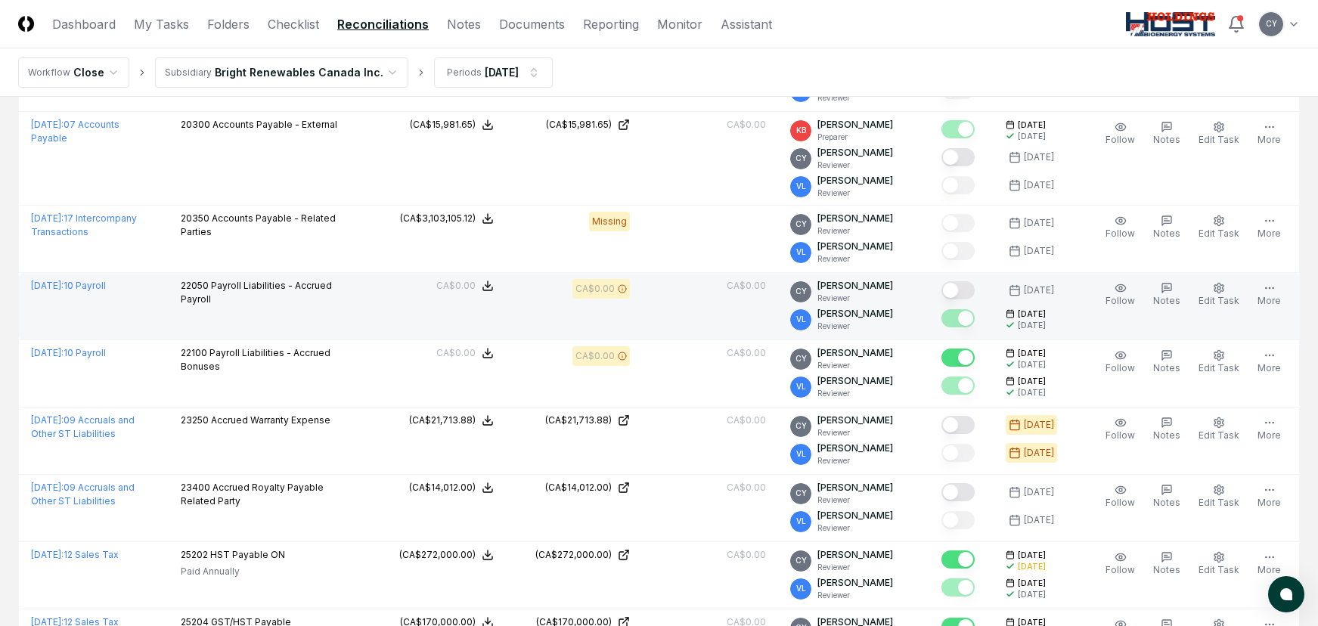
click at [975, 289] on button "Mark complete" at bounding box center [957, 290] width 33 height 18
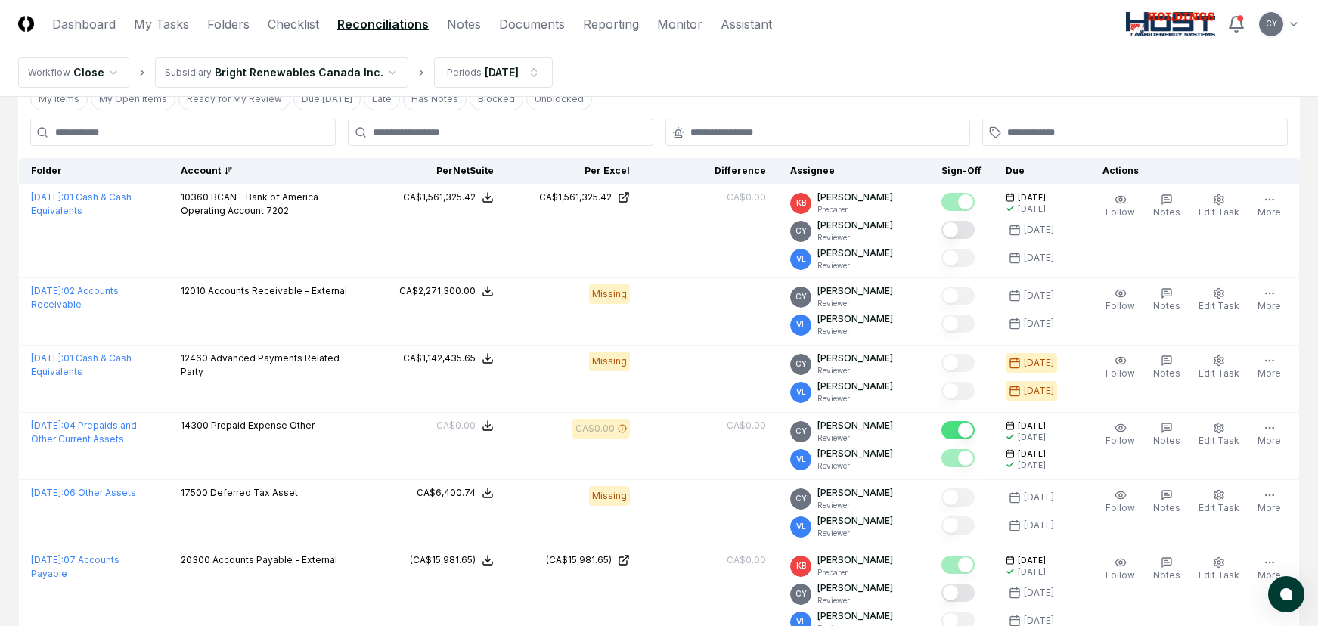
scroll to position [0, 0]
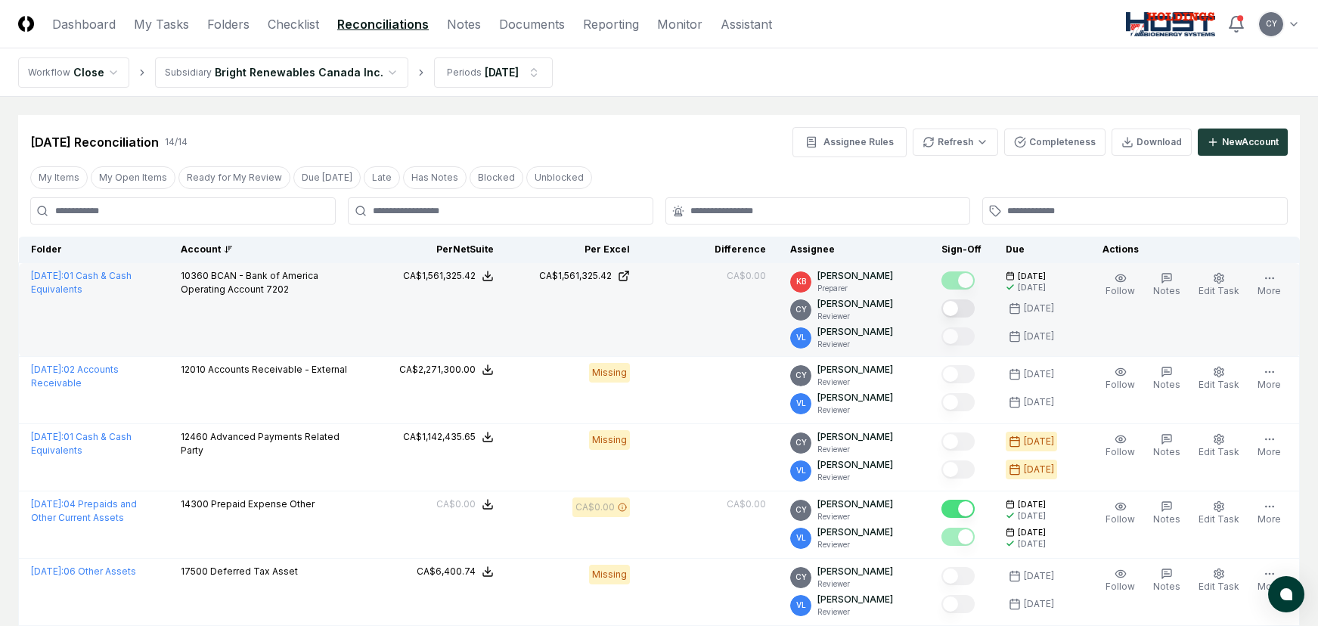
click at [973, 305] on button "Mark complete" at bounding box center [957, 308] width 33 height 18
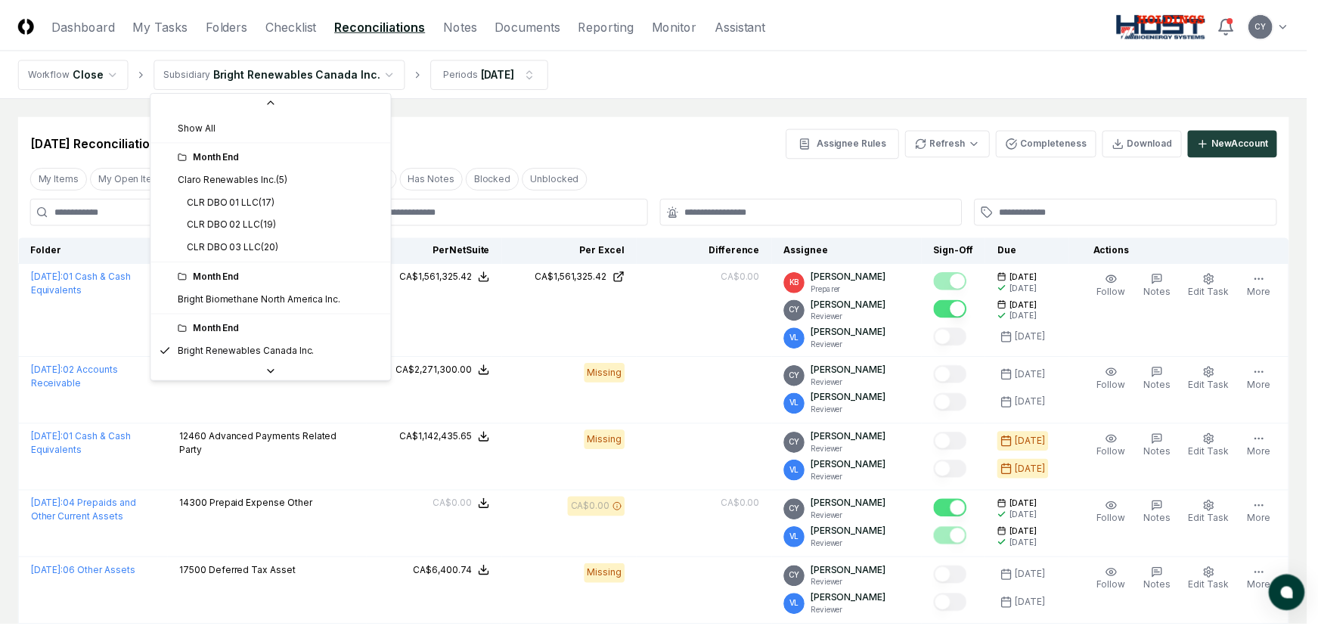
scroll to position [162, 0]
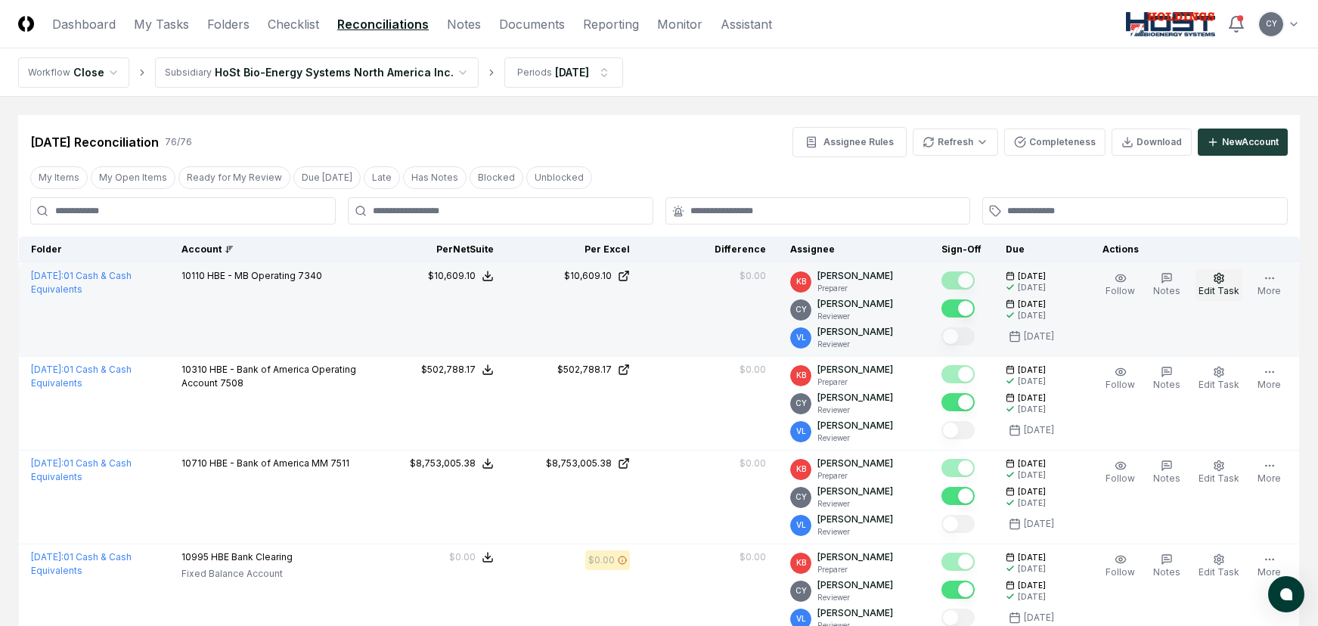
click at [1224, 280] on icon "button" at bounding box center [1219, 278] width 12 height 12
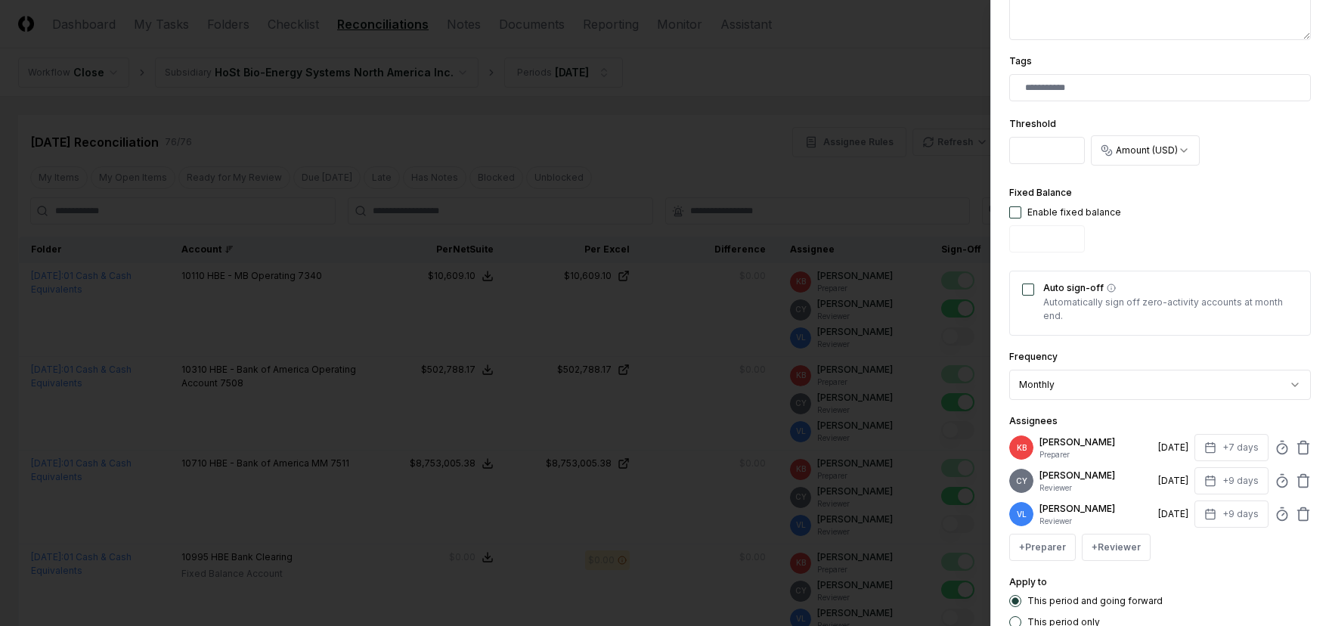
scroll to position [478, 0]
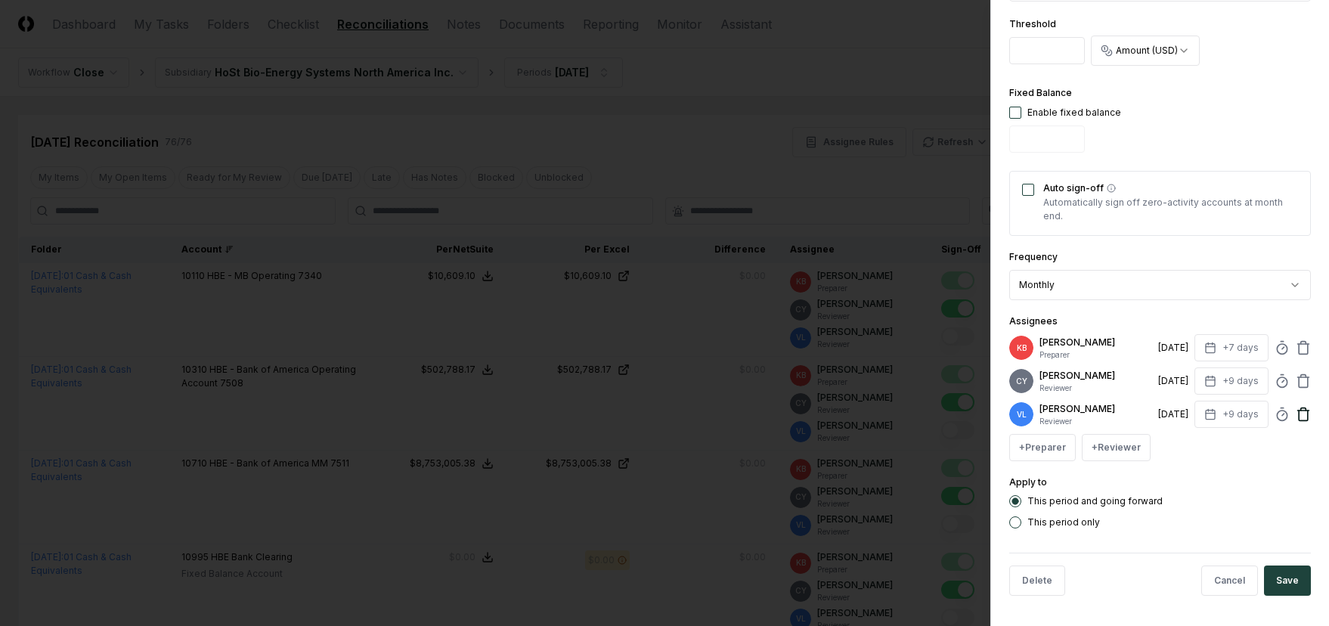
click at [1296, 415] on icon at bounding box center [1303, 414] width 15 height 15
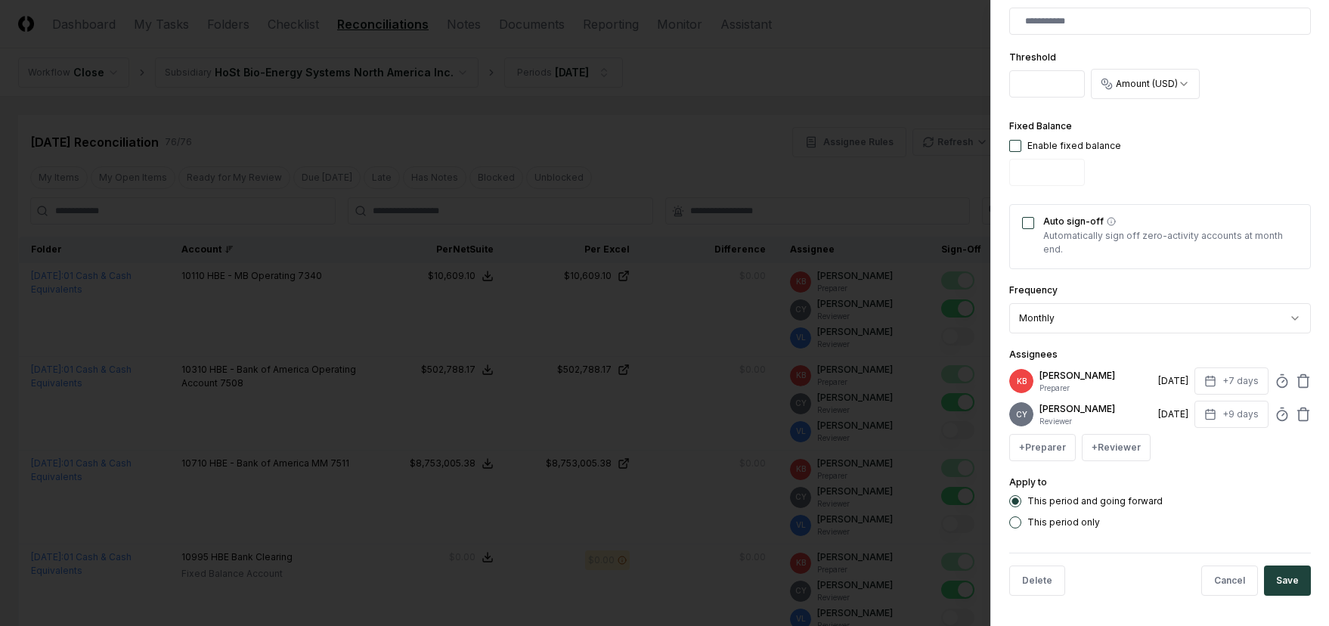
scroll to position [445, 0]
click at [1276, 575] on button "Save" at bounding box center [1287, 581] width 47 height 30
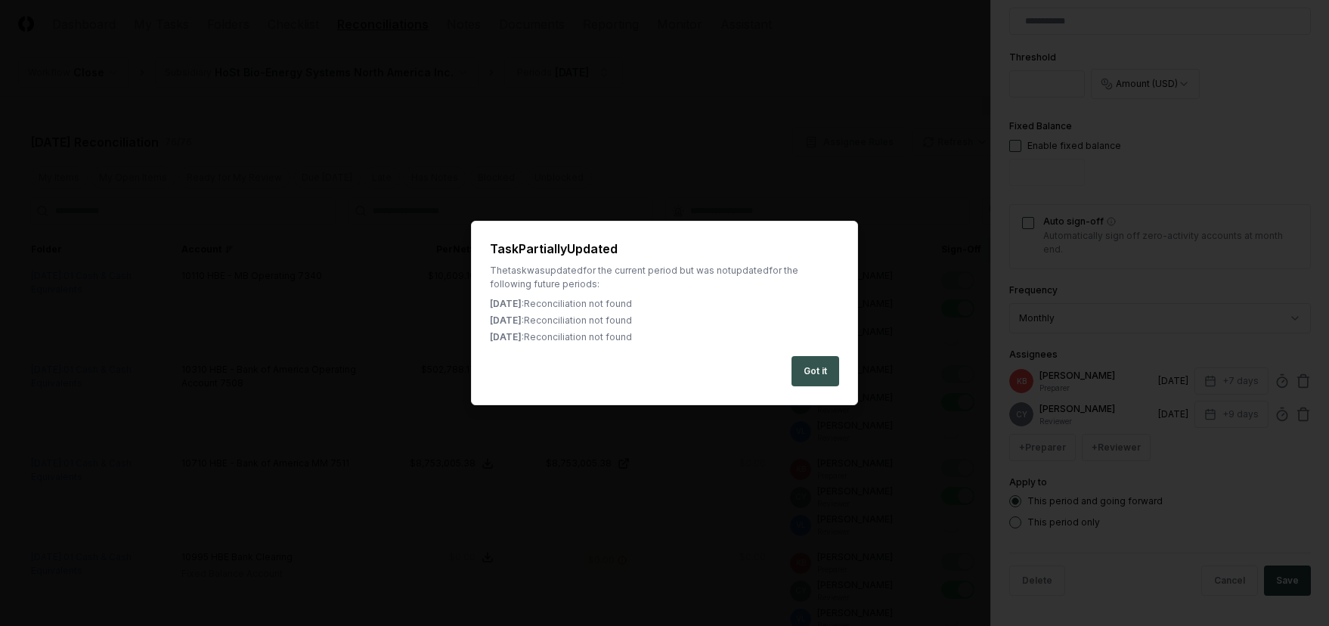
click at [805, 373] on button "Got it" at bounding box center [816, 371] width 48 height 30
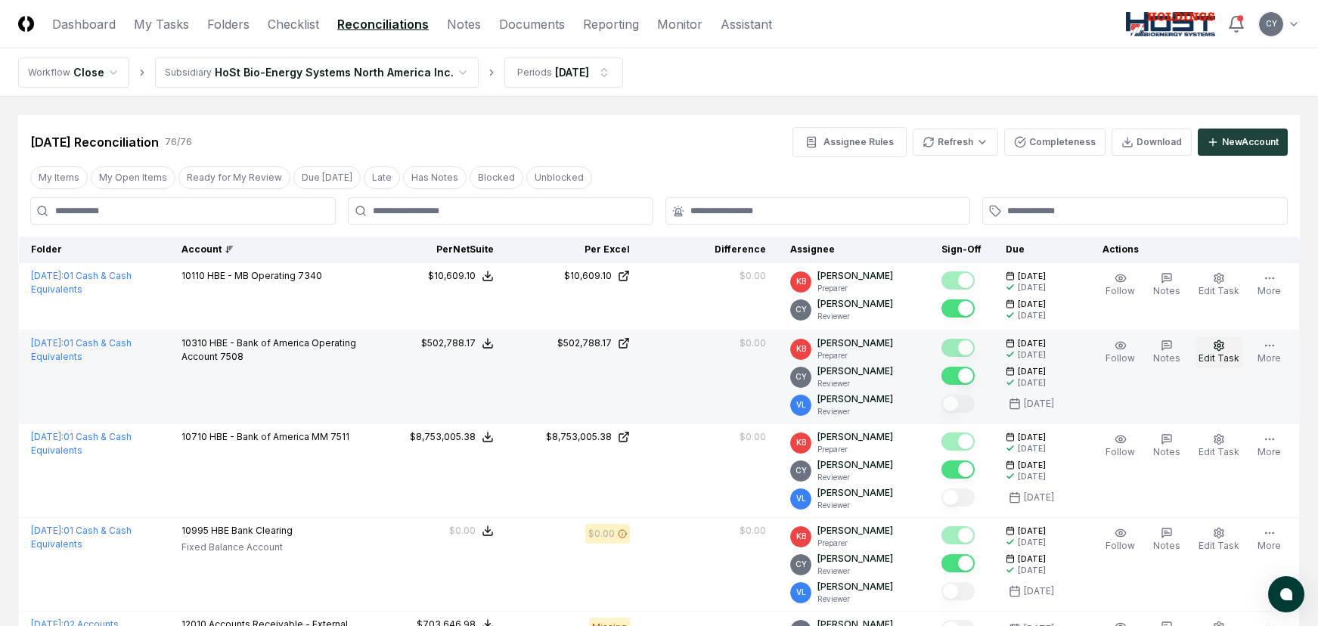
click at [1223, 350] on icon "button" at bounding box center [1218, 345] width 9 height 10
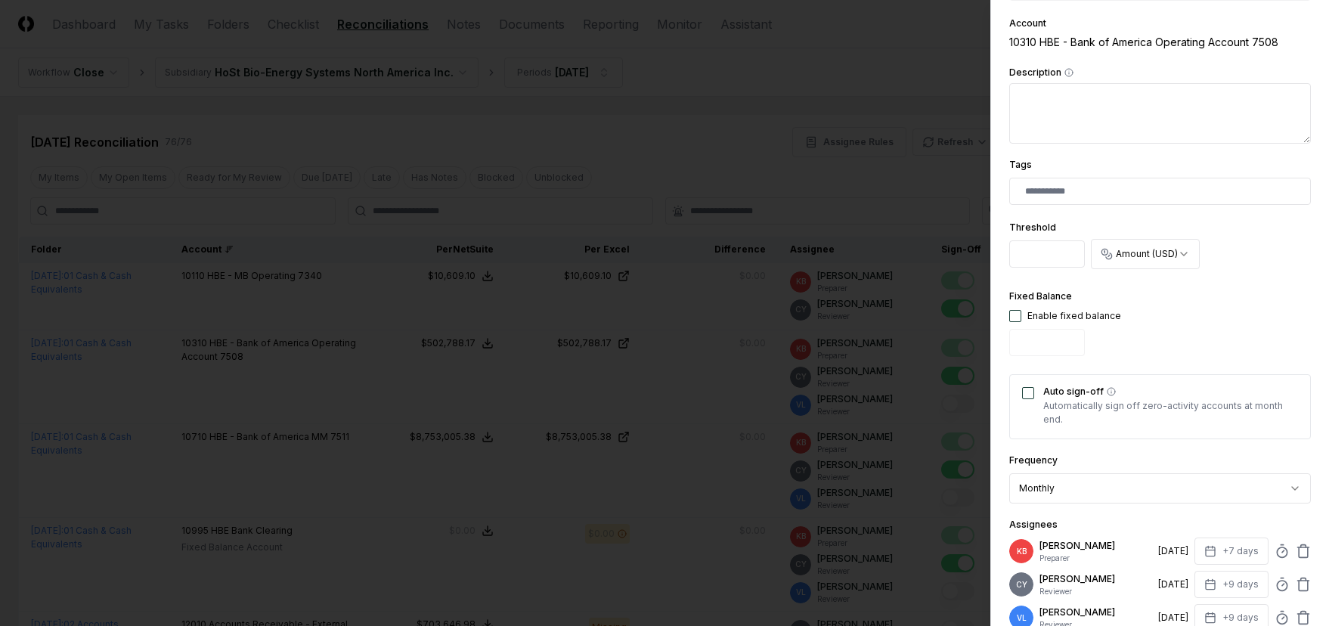
scroll to position [478, 0]
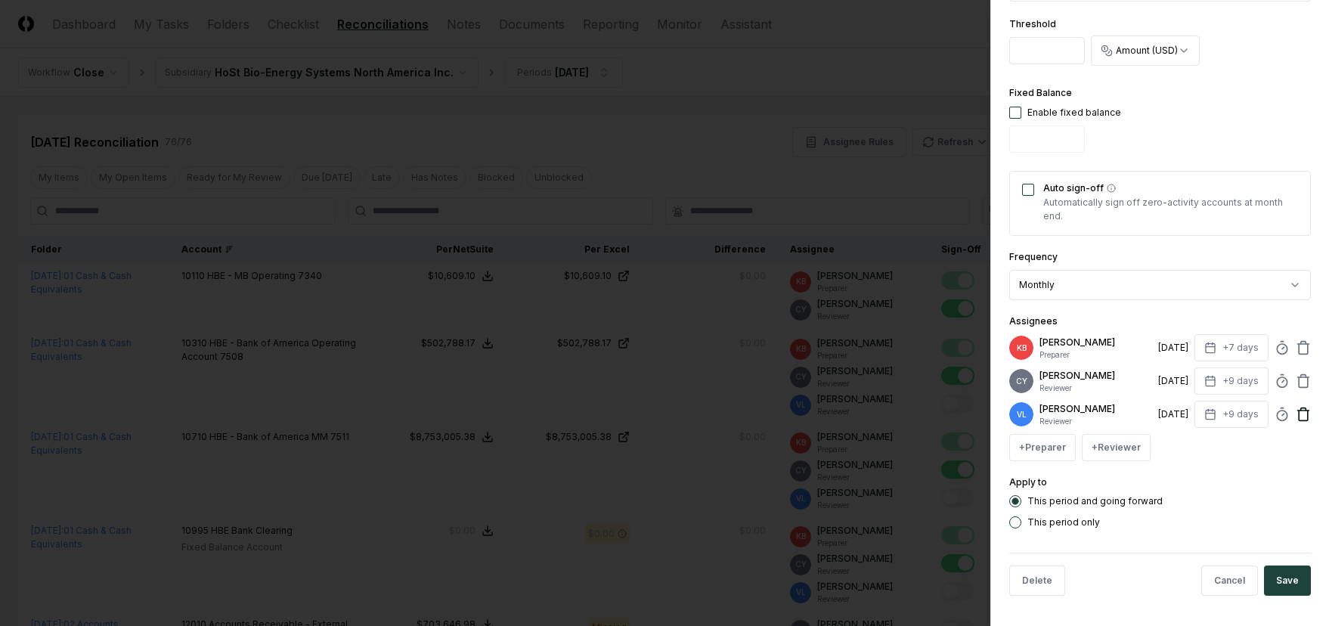
click at [1296, 416] on icon at bounding box center [1303, 414] width 15 height 15
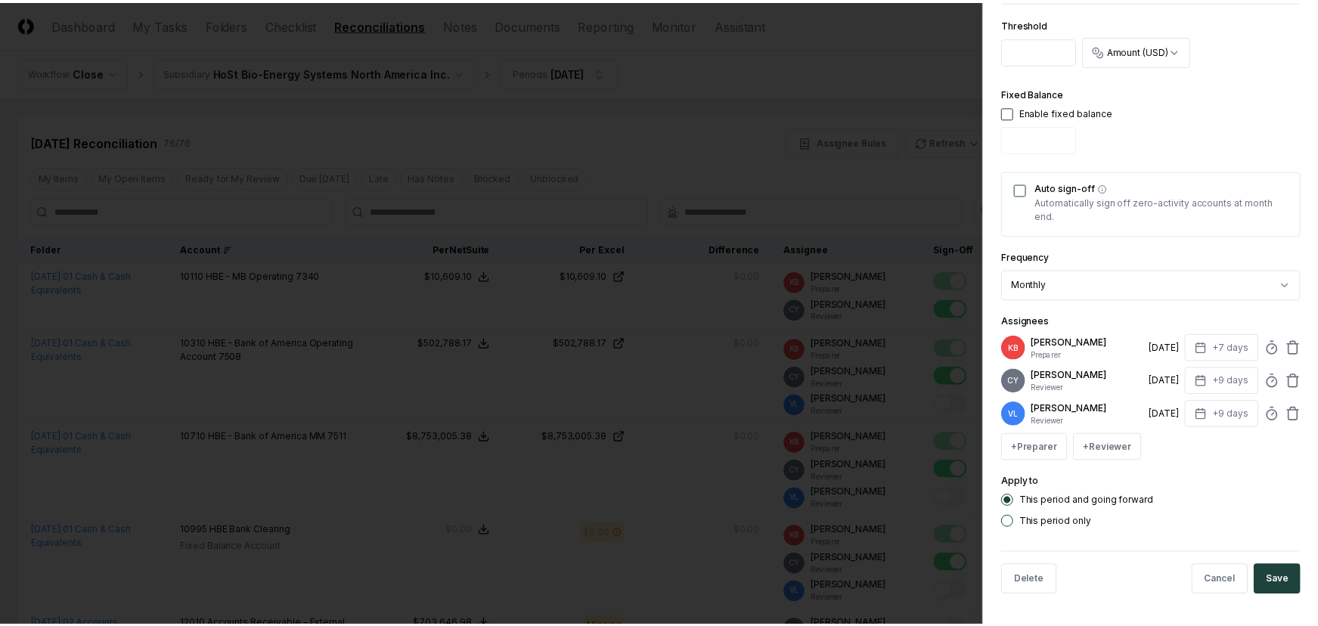
scroll to position [445, 0]
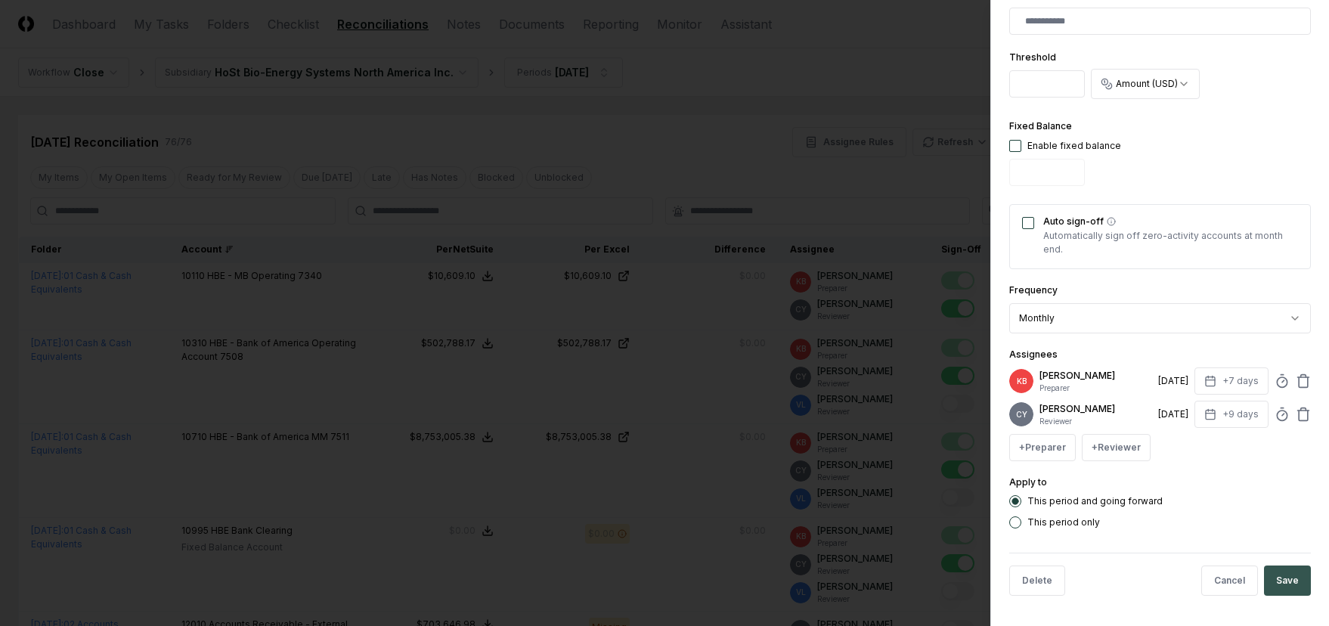
click at [1272, 575] on button "Save" at bounding box center [1287, 581] width 47 height 30
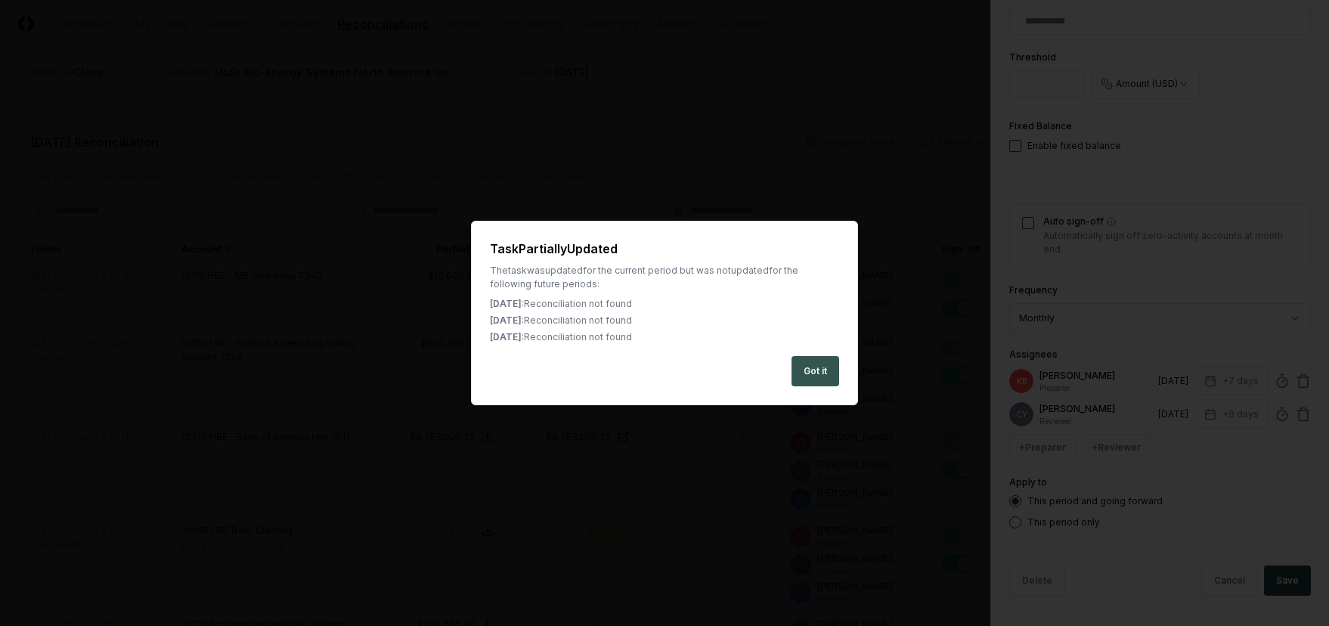
click at [805, 373] on button "Got it" at bounding box center [816, 371] width 48 height 30
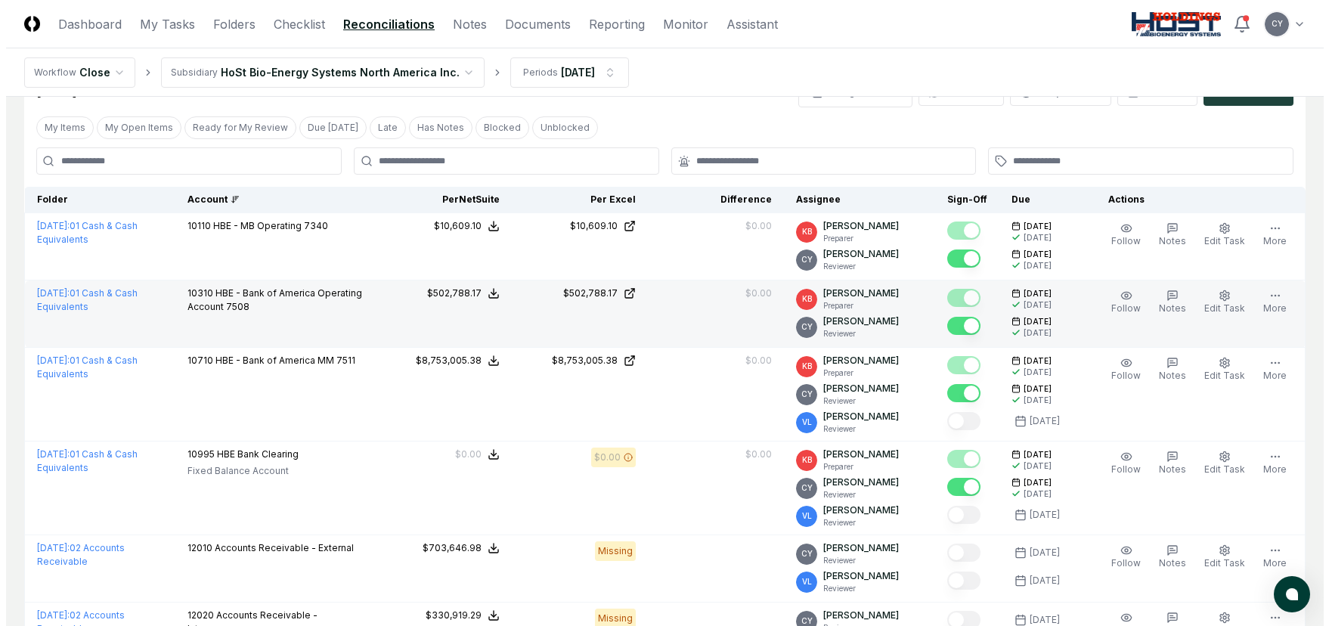
scroll to position [76, 0]
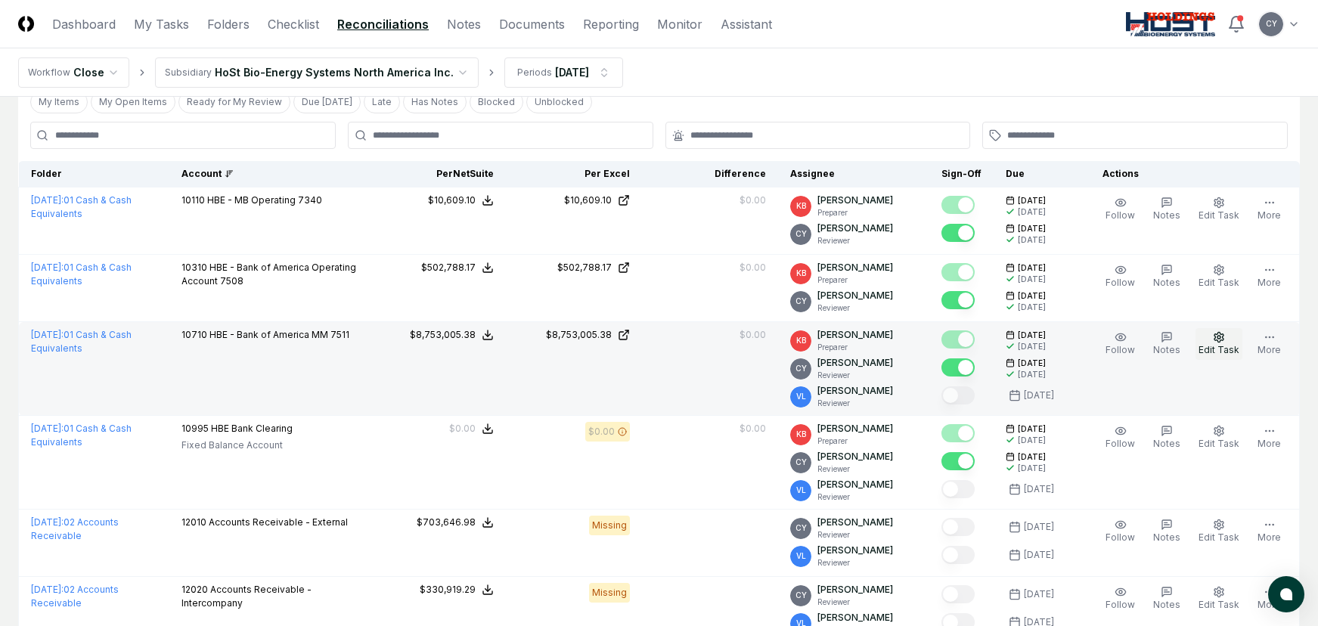
click at [1223, 335] on icon "button" at bounding box center [1218, 337] width 9 height 10
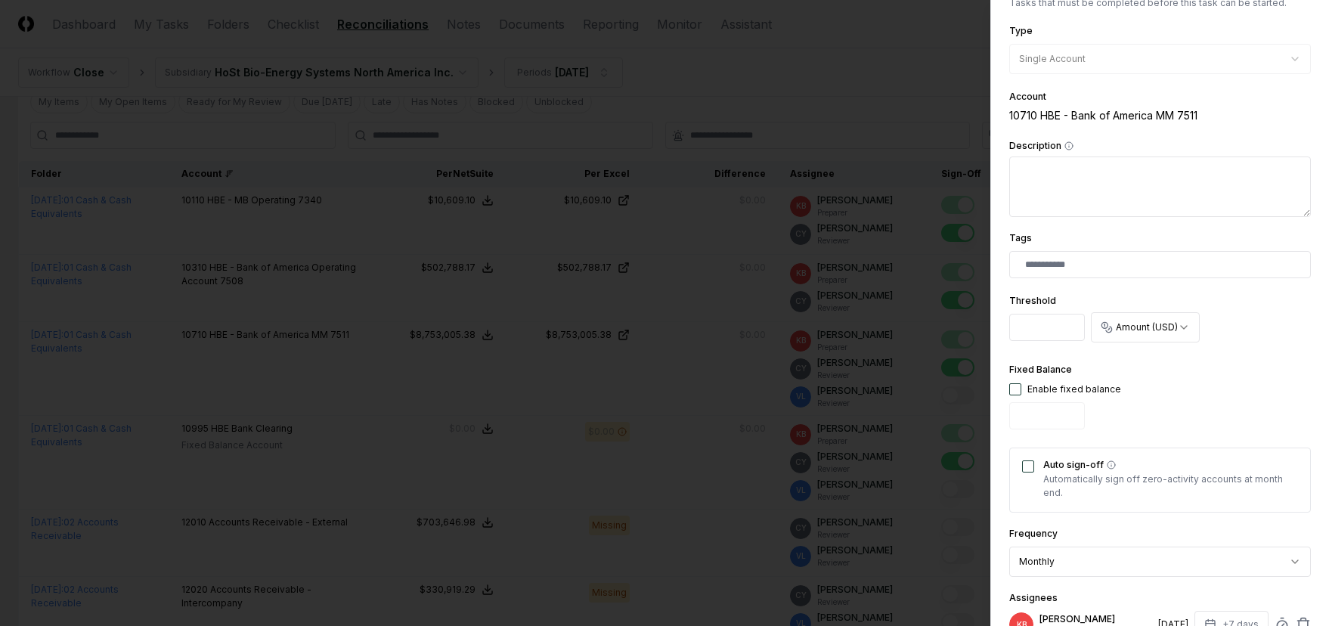
scroll to position [478, 0]
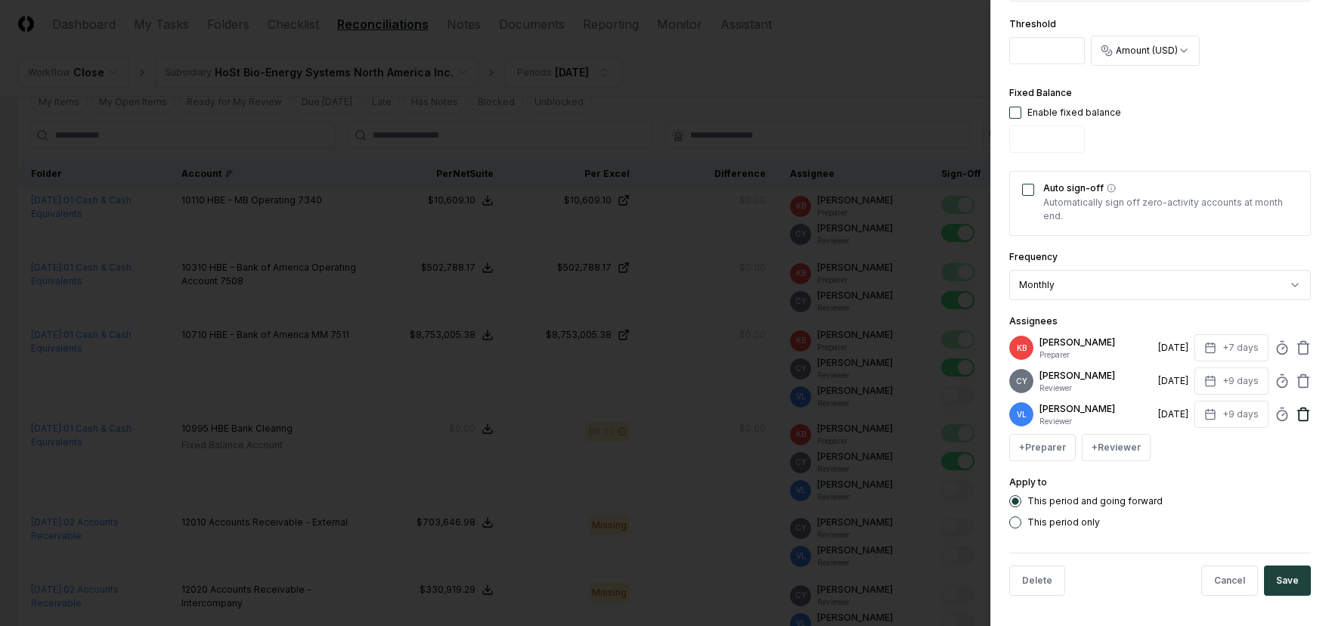
click at [1301, 408] on icon at bounding box center [1303, 409] width 5 height 2
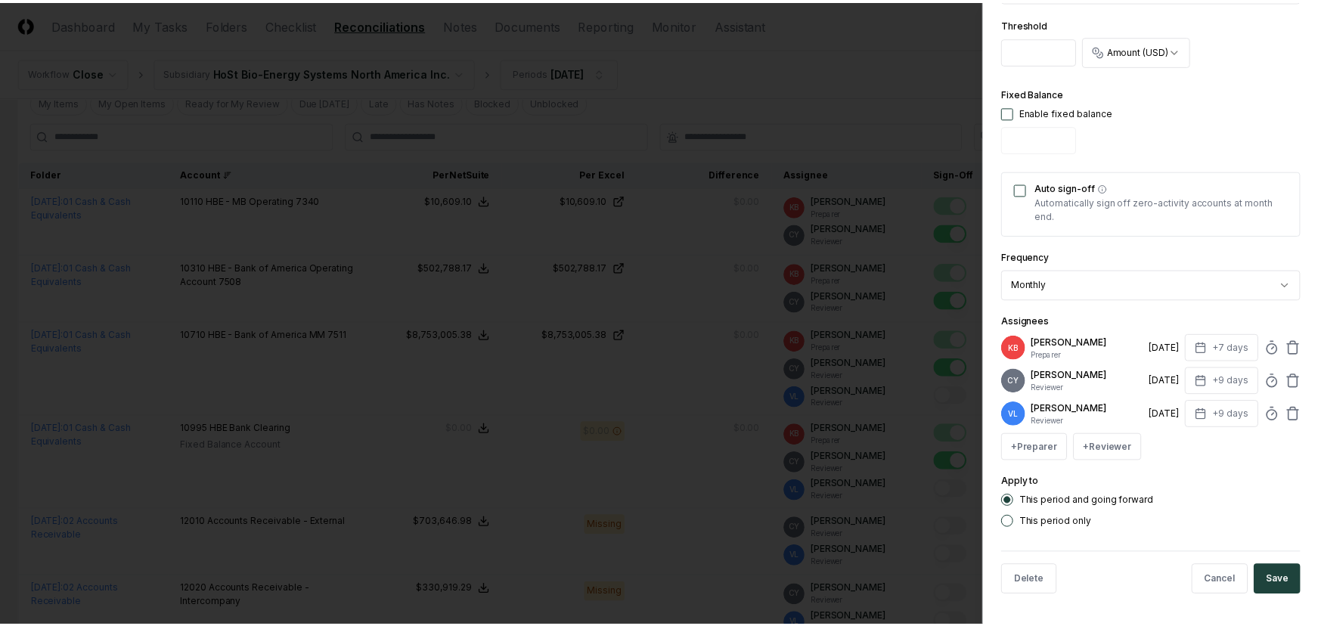
scroll to position [445, 0]
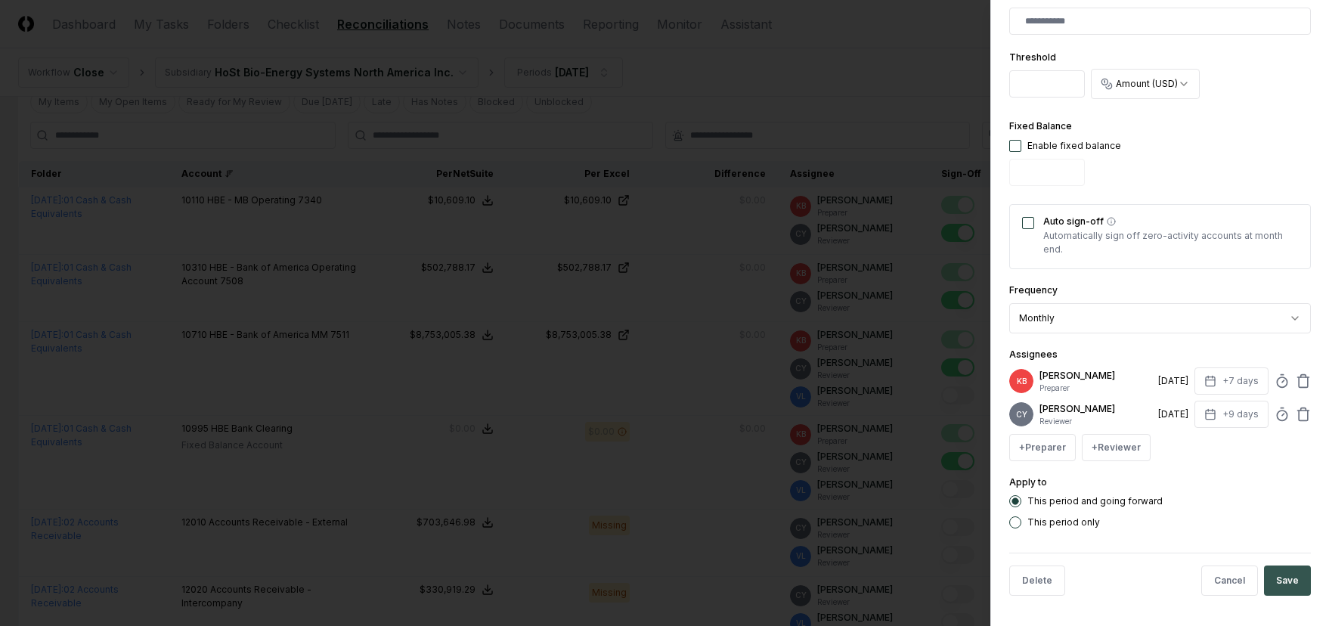
click at [1278, 581] on button "Save" at bounding box center [1287, 581] width 47 height 30
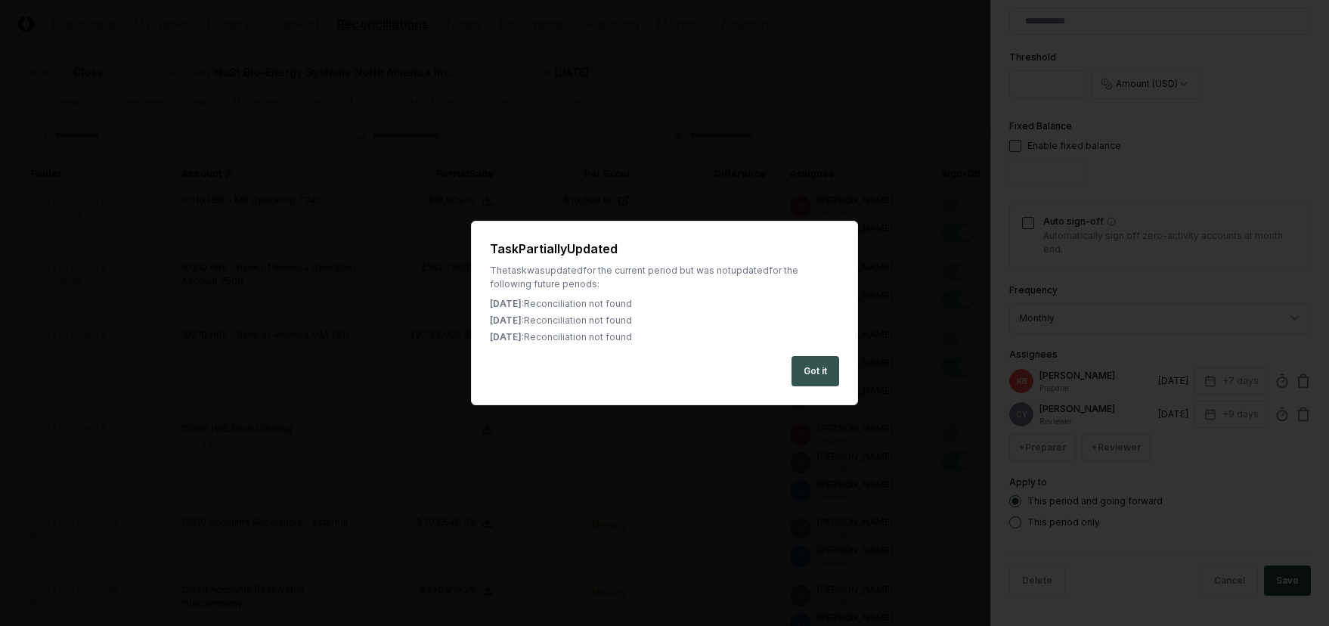
click at [804, 370] on button "Got it" at bounding box center [816, 371] width 48 height 30
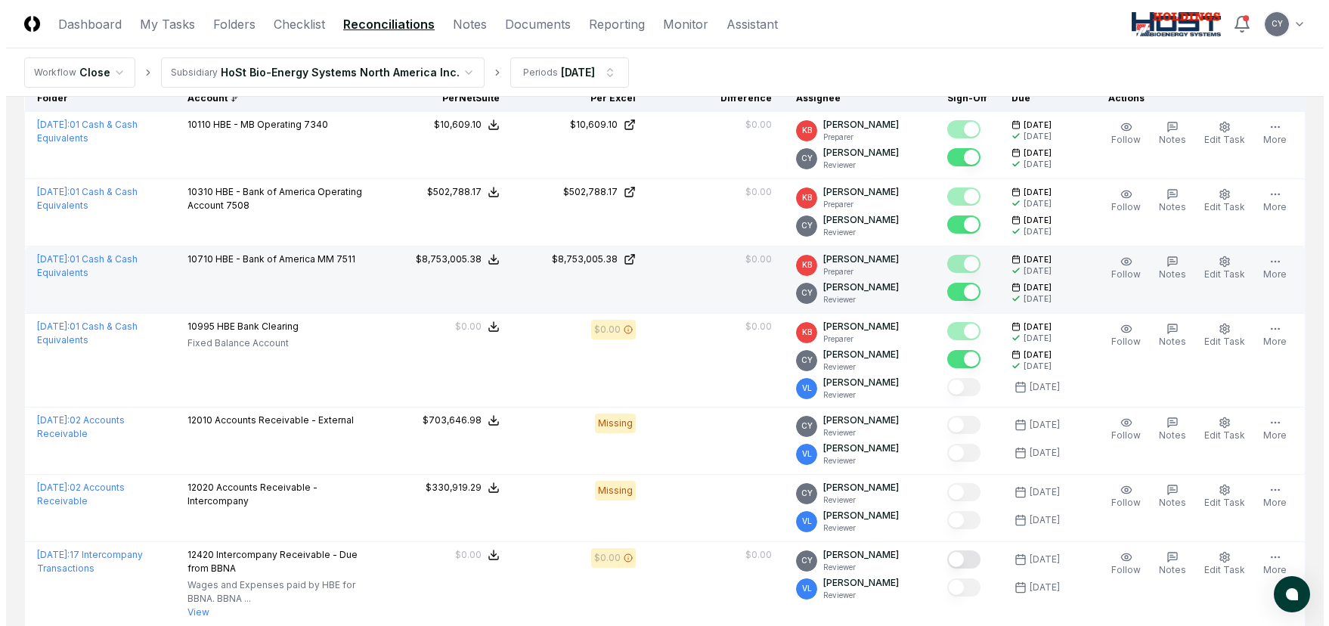
scroll to position [227, 0]
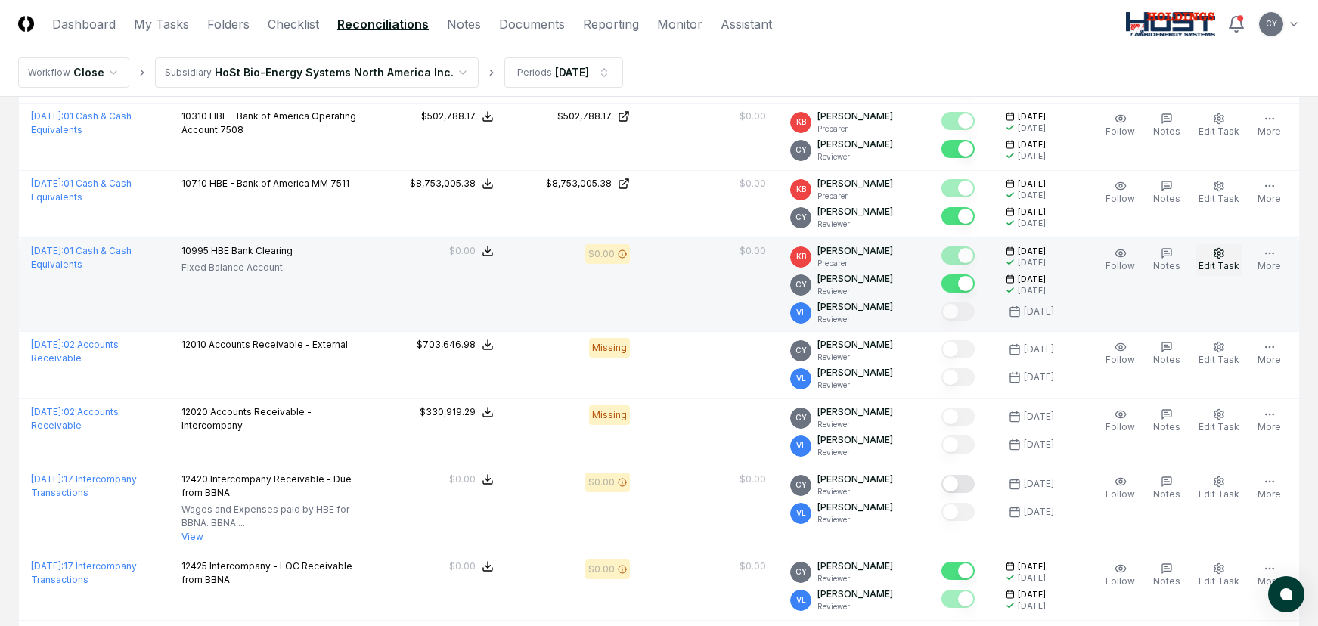
click at [1218, 257] on icon "button" at bounding box center [1219, 253] width 12 height 12
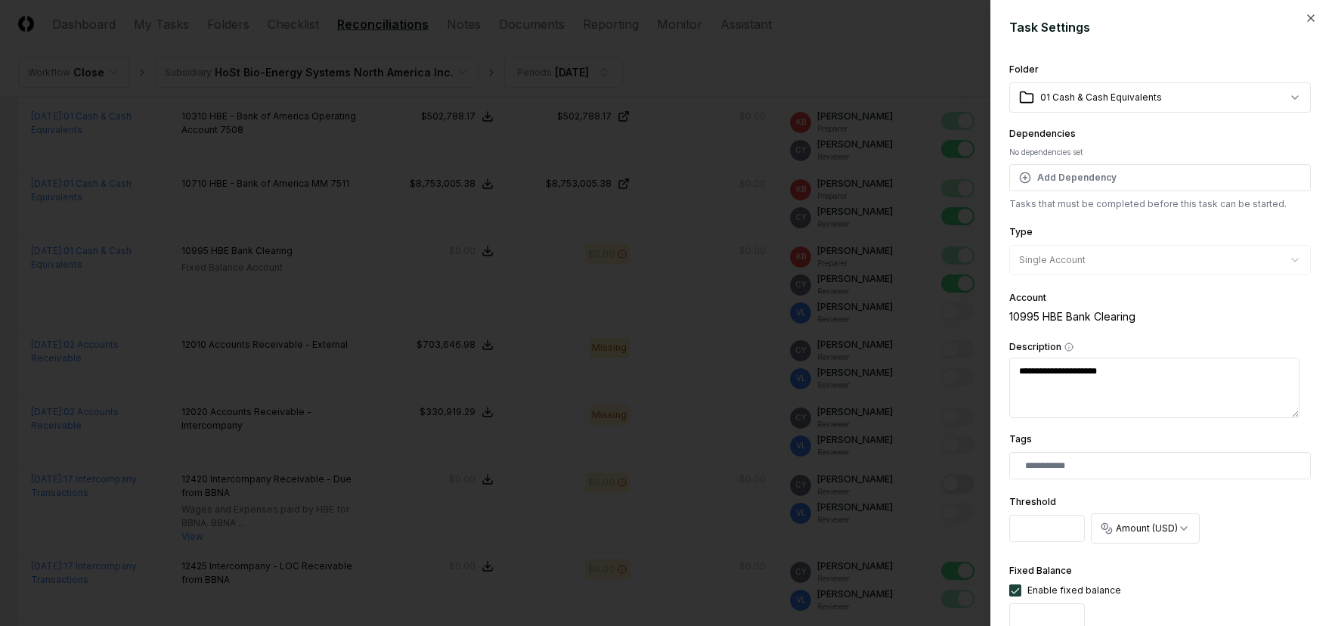
scroll to position [378, 0]
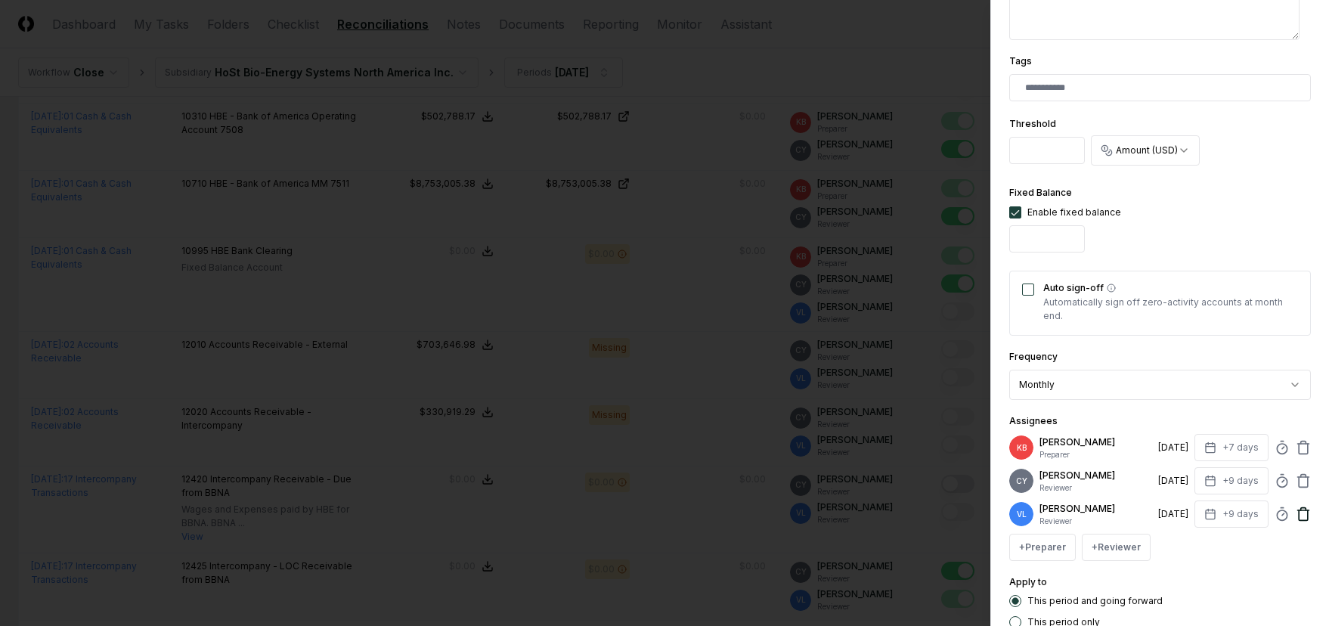
click at [1299, 516] on icon at bounding box center [1303, 515] width 9 height 10
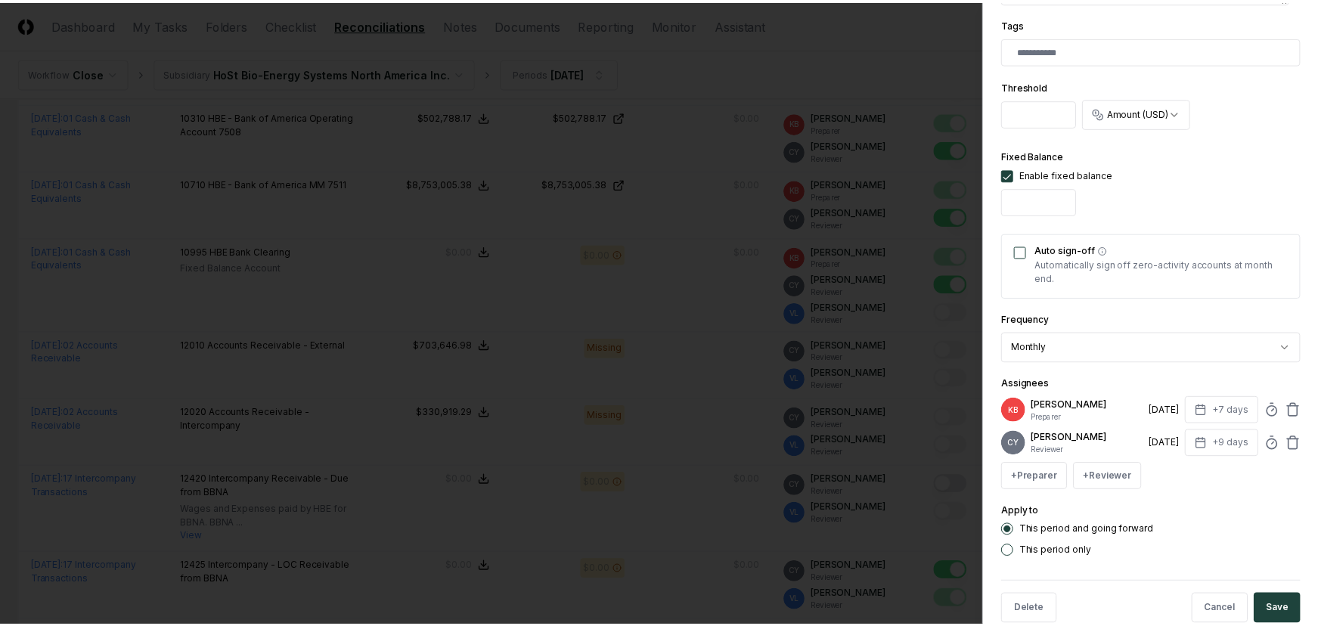
scroll to position [445, 0]
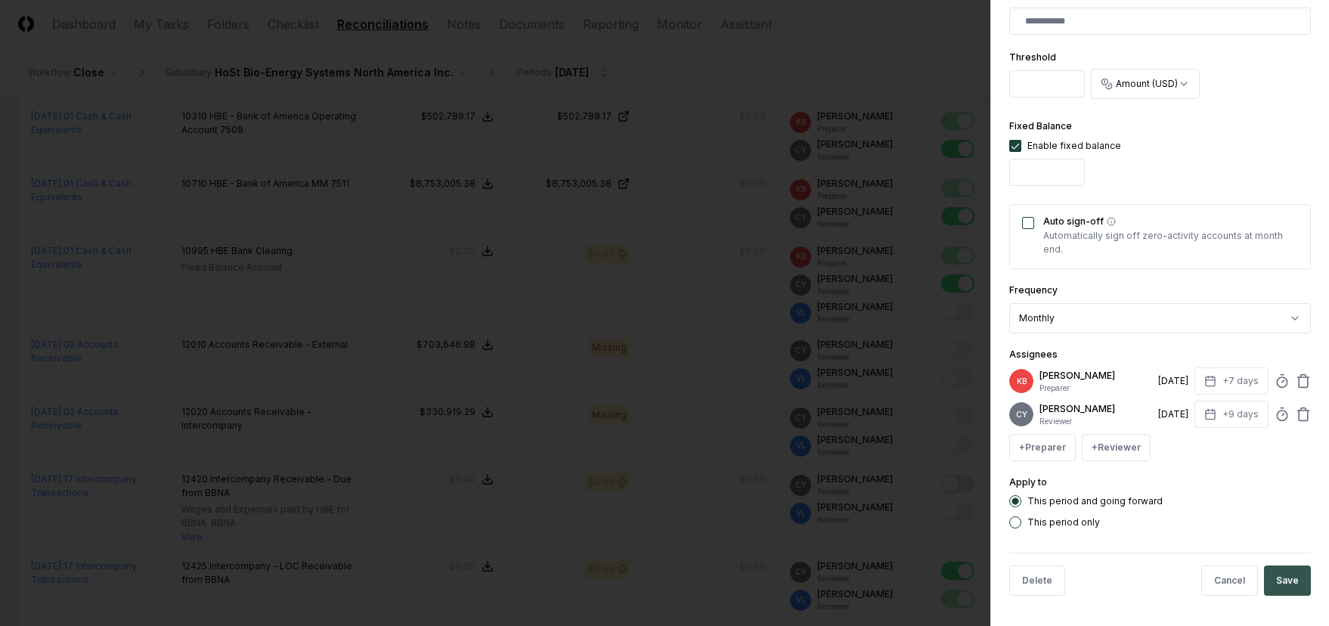
click at [1266, 567] on button "Save" at bounding box center [1287, 581] width 47 height 30
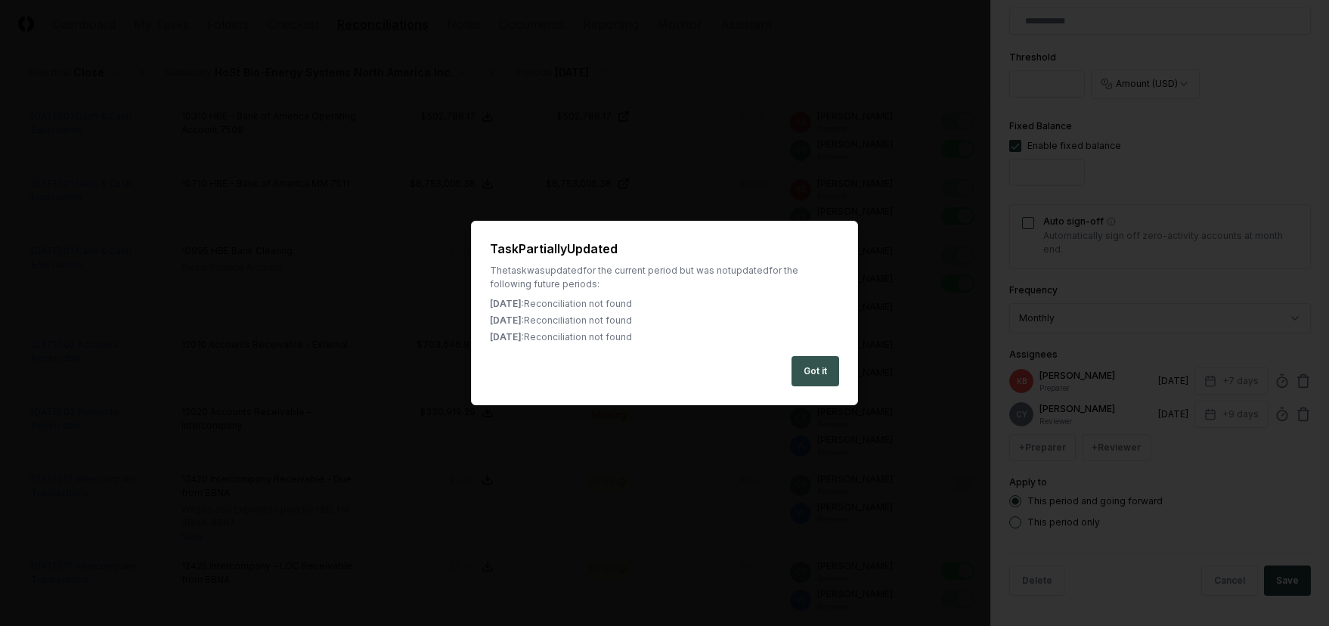
click at [821, 375] on button "Got it" at bounding box center [816, 371] width 48 height 30
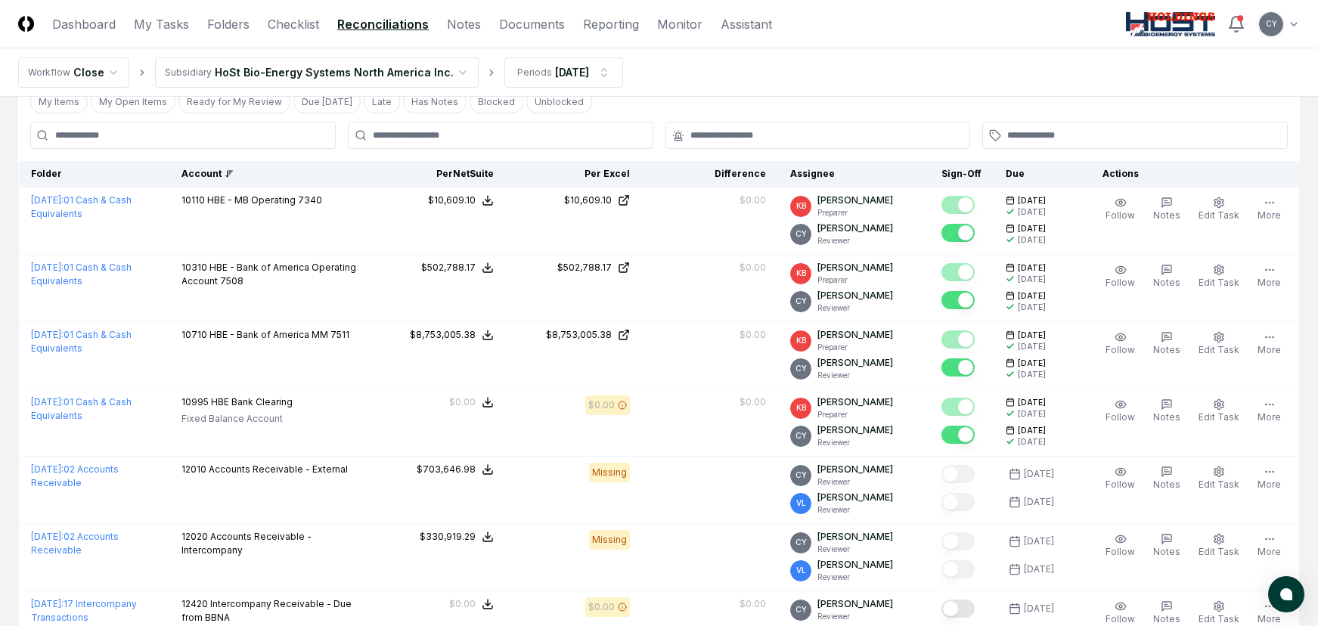
scroll to position [0, 0]
